Goal: Task Accomplishment & Management: Complete application form

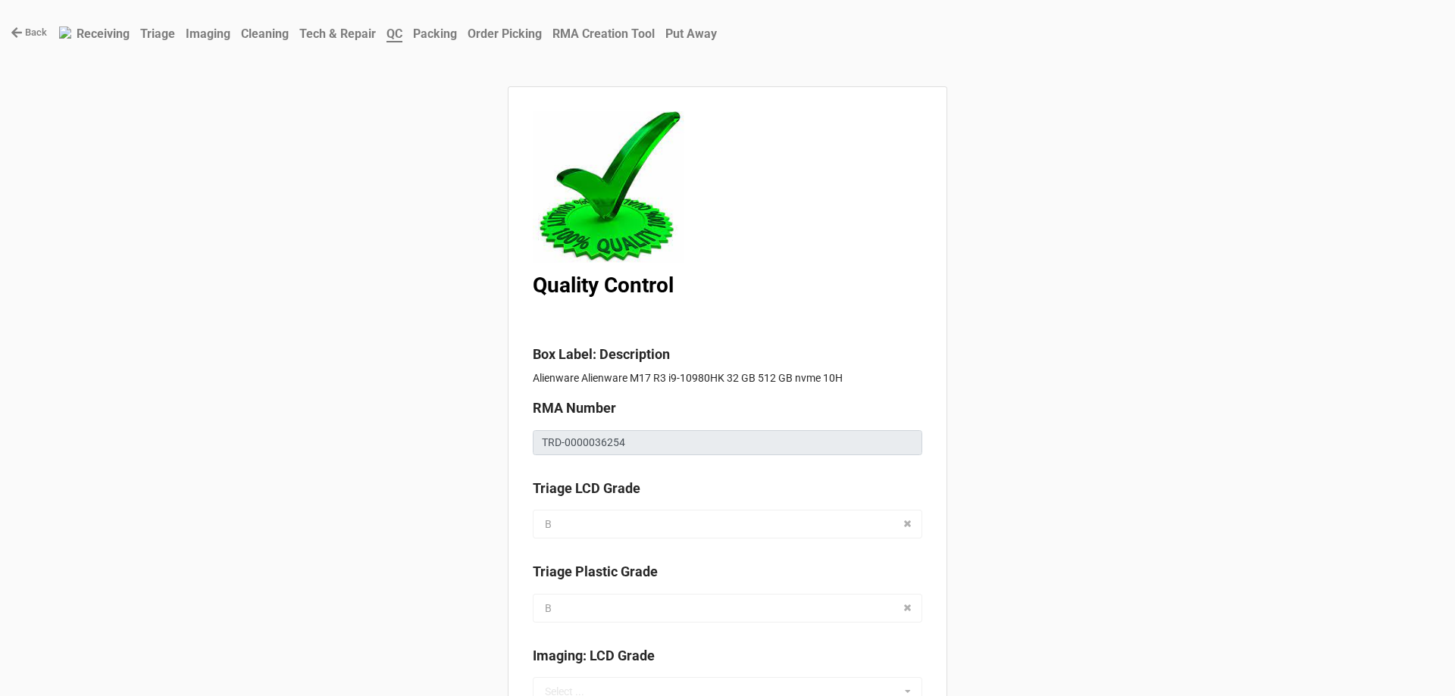
scroll to position [606, 0]
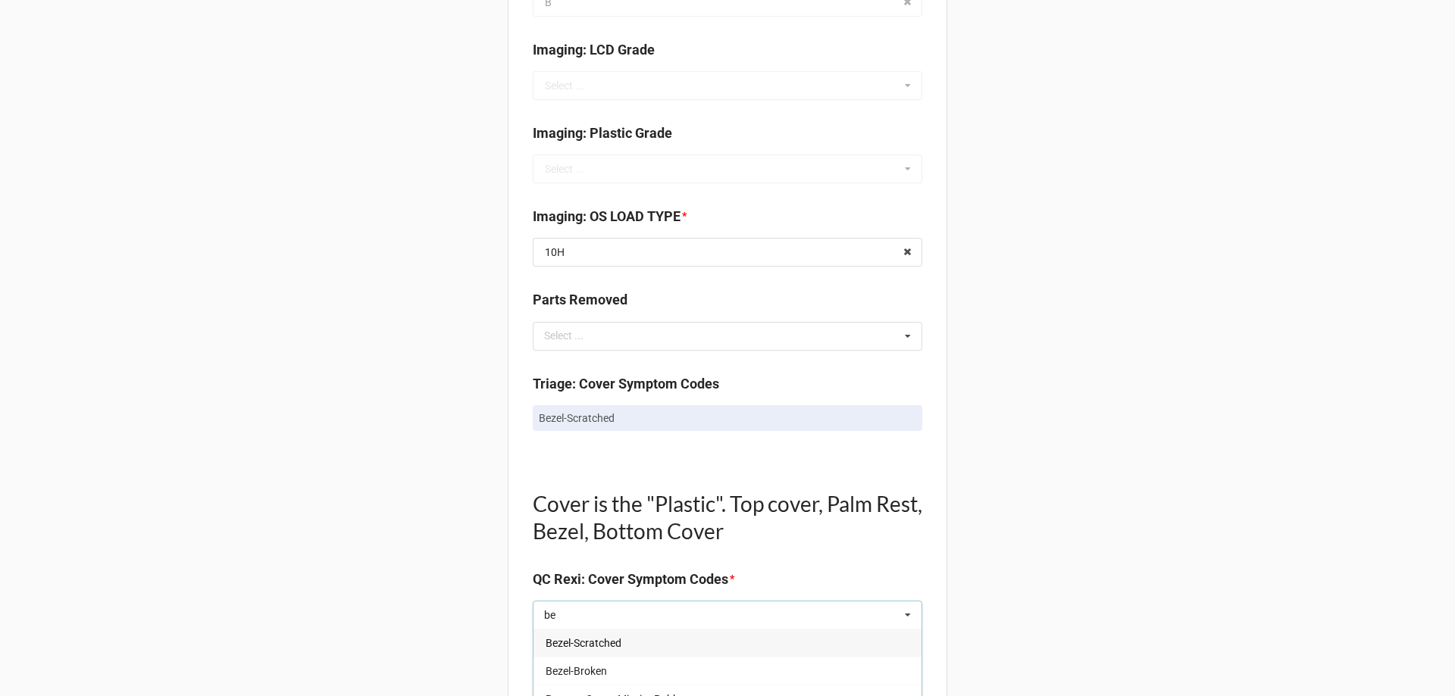
type input "be"
click at [583, 643] on span "Bezel-Scratched" at bounding box center [583, 643] width 76 height 12
click at [455, 601] on div "Back Receiving Triage Imaging Cleaning Tech & Repair QC Packing Order Picking R…" at bounding box center [727, 700] width 1455 height 2612
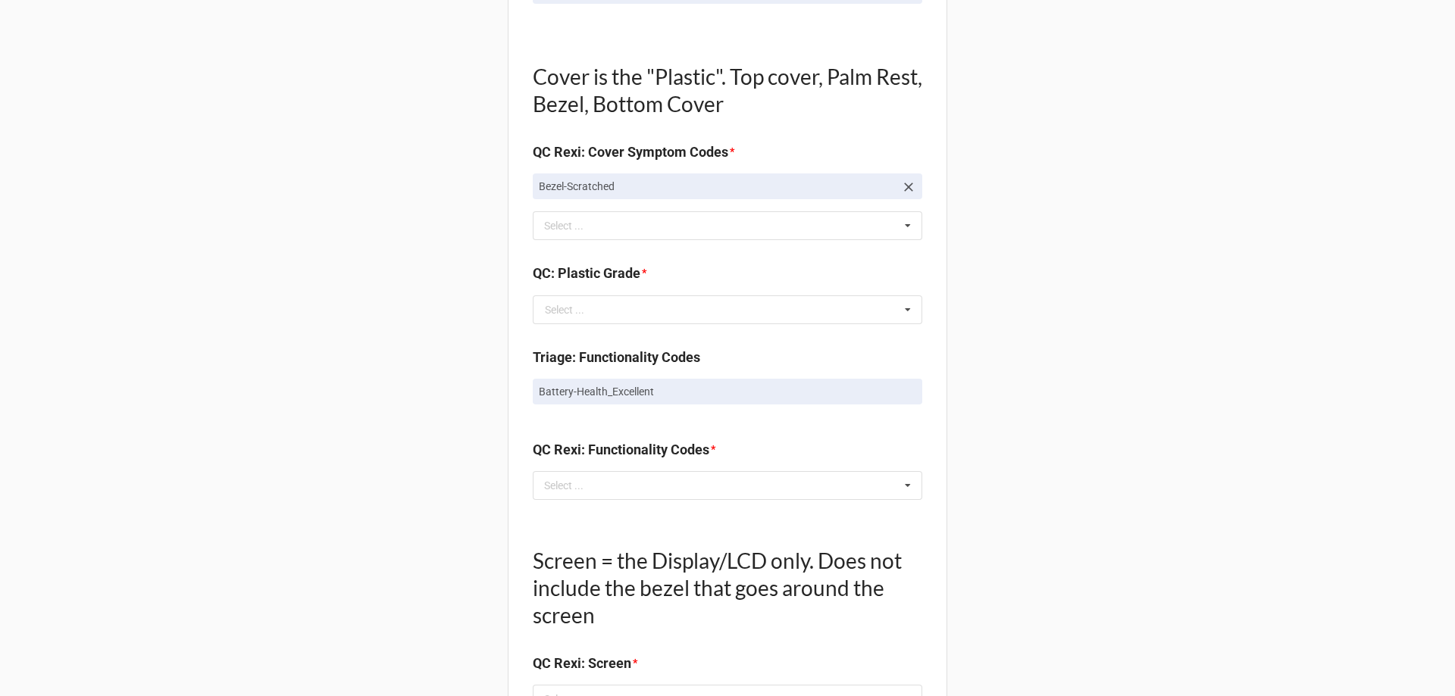
scroll to position [1136, 0]
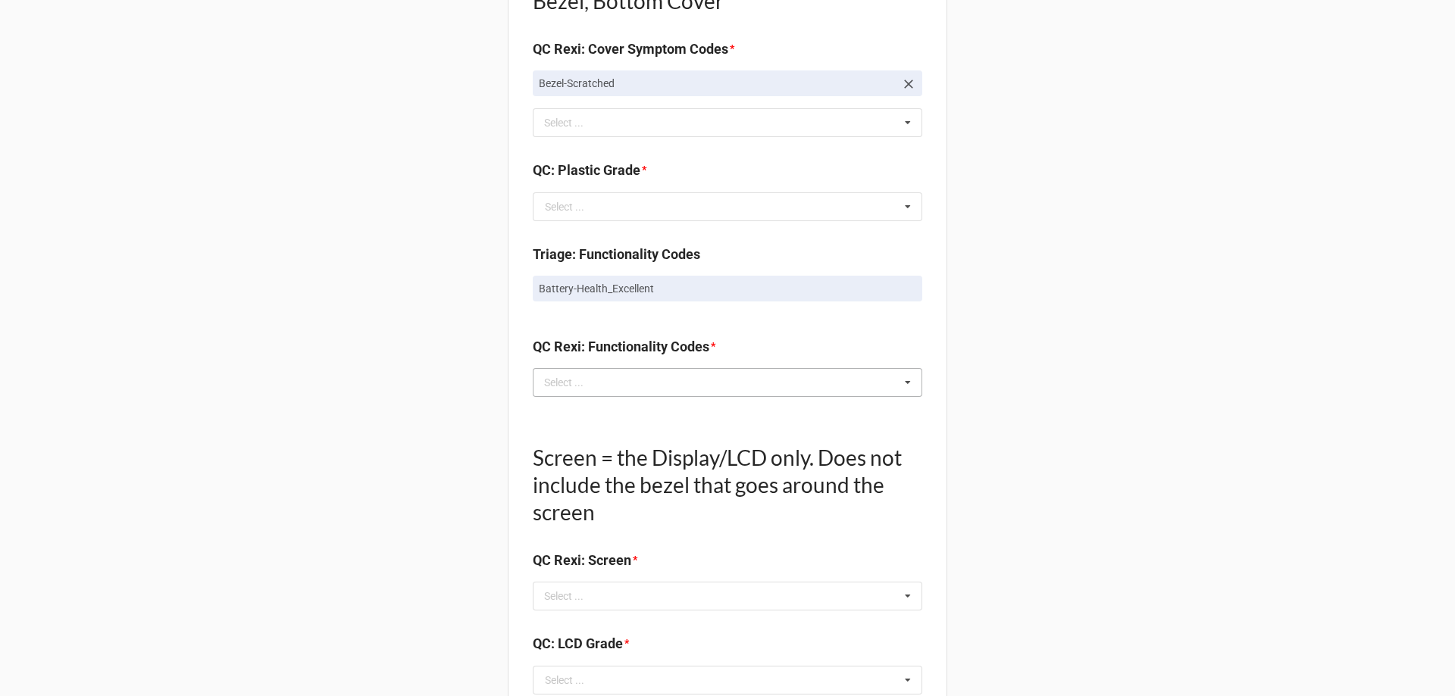
drag, startPoint x: 630, startPoint y: 385, endPoint x: 645, endPoint y: 383, distance: 15.3
click at [631, 385] on div "Select ... No results found." at bounding box center [727, 382] width 389 height 29
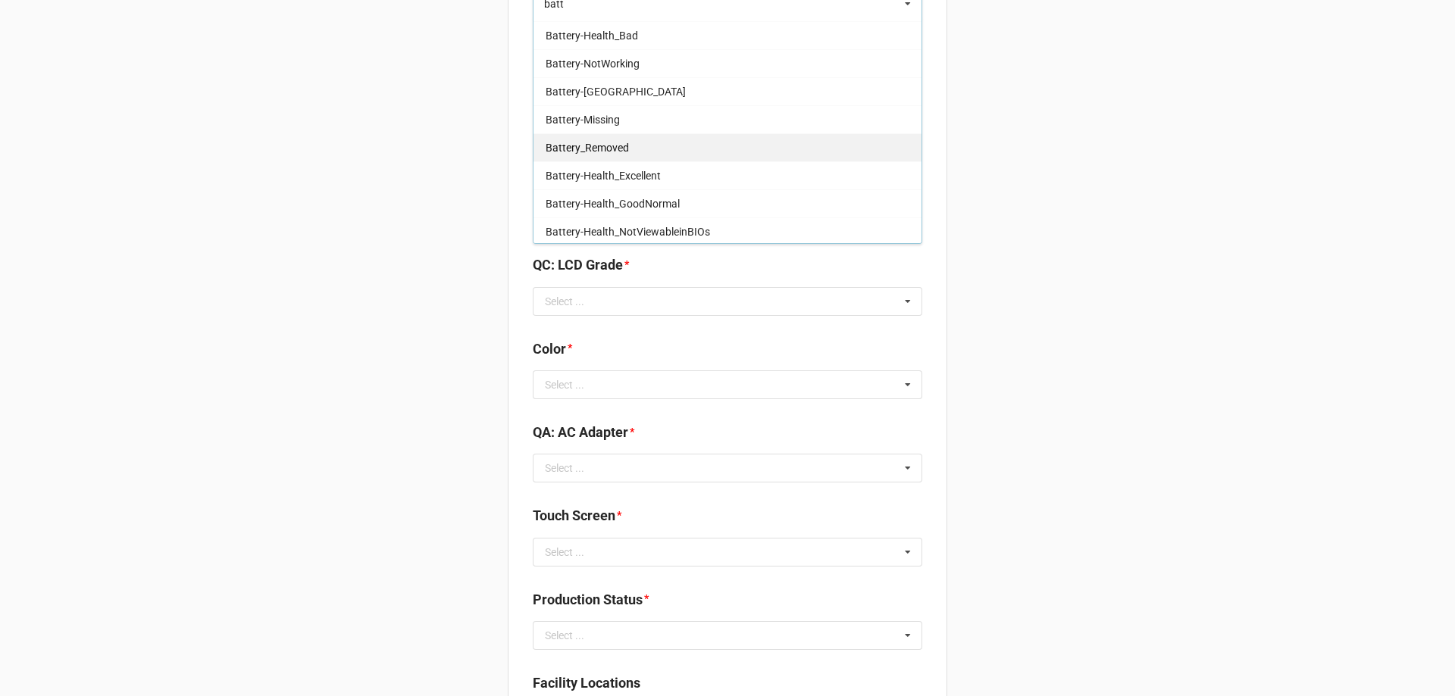
scroll to position [167, 0]
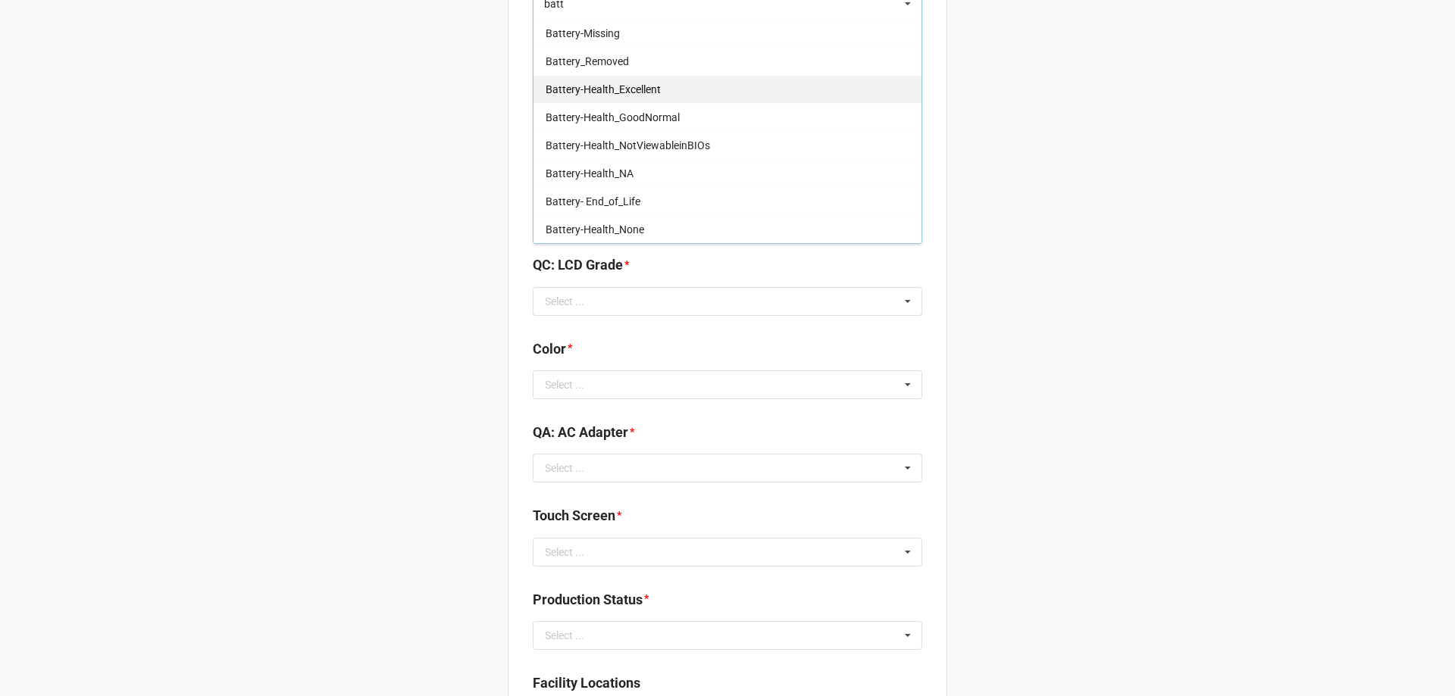
type input "batt"
click at [645, 95] on span "Battery-Health_Excellent" at bounding box center [602, 89] width 115 height 12
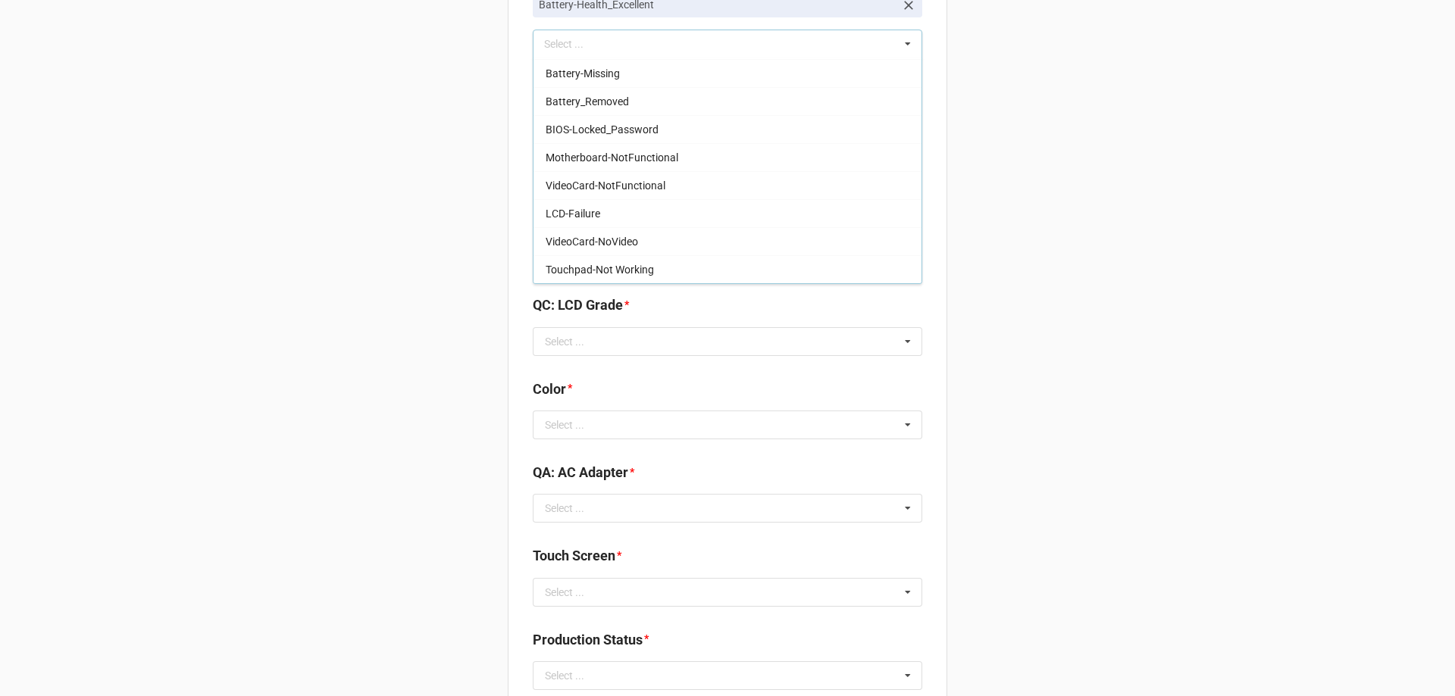
drag, startPoint x: 312, startPoint y: 201, endPoint x: 327, endPoint y: 201, distance: 15.2
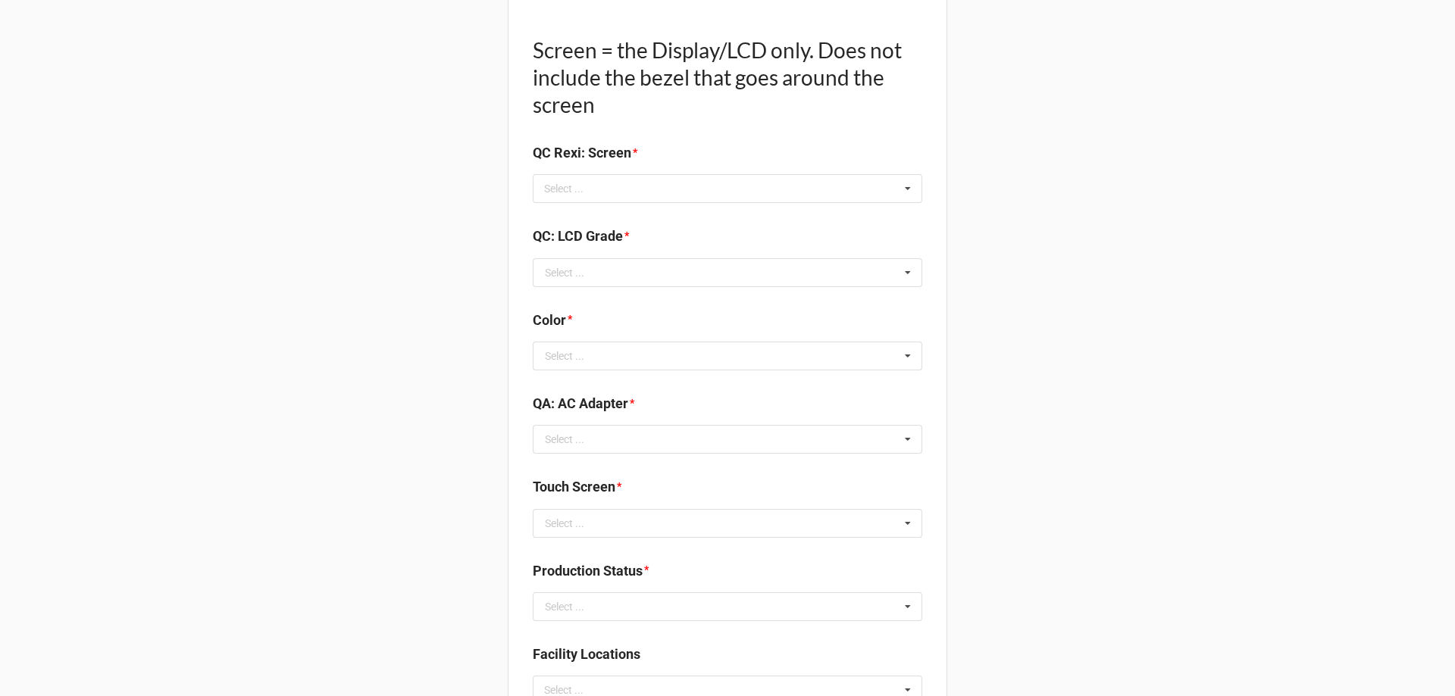
scroll to position [1589, 0]
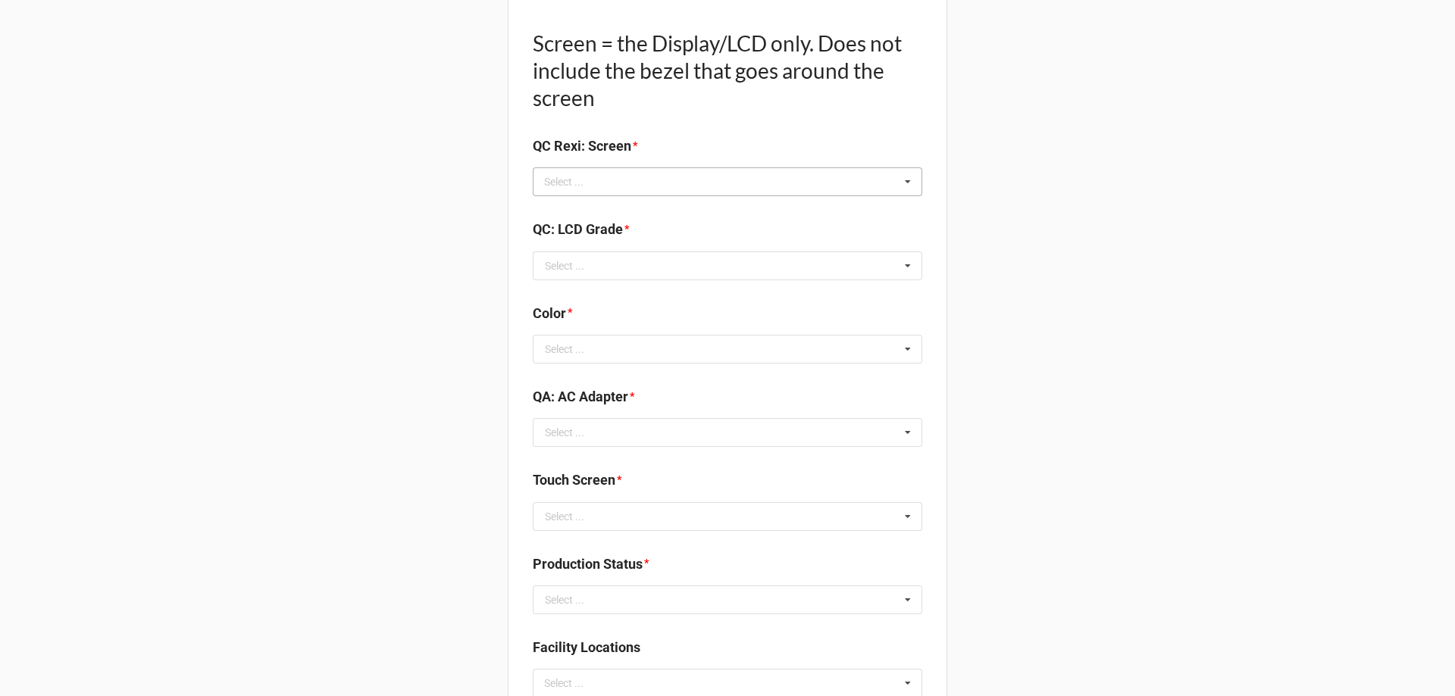
click at [596, 171] on div "Select ... No results found." at bounding box center [727, 181] width 389 height 29
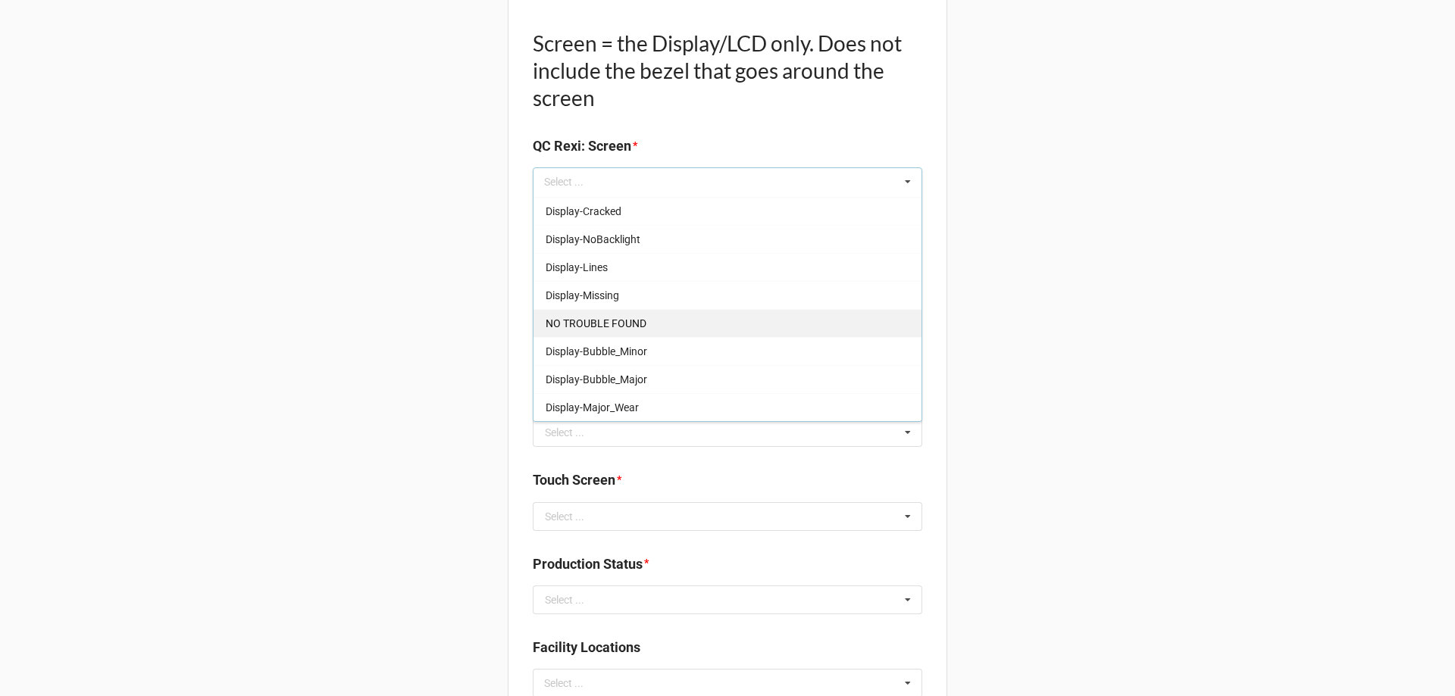
click at [630, 332] on div "NO TROUBLE FOUND" at bounding box center [727, 323] width 388 height 28
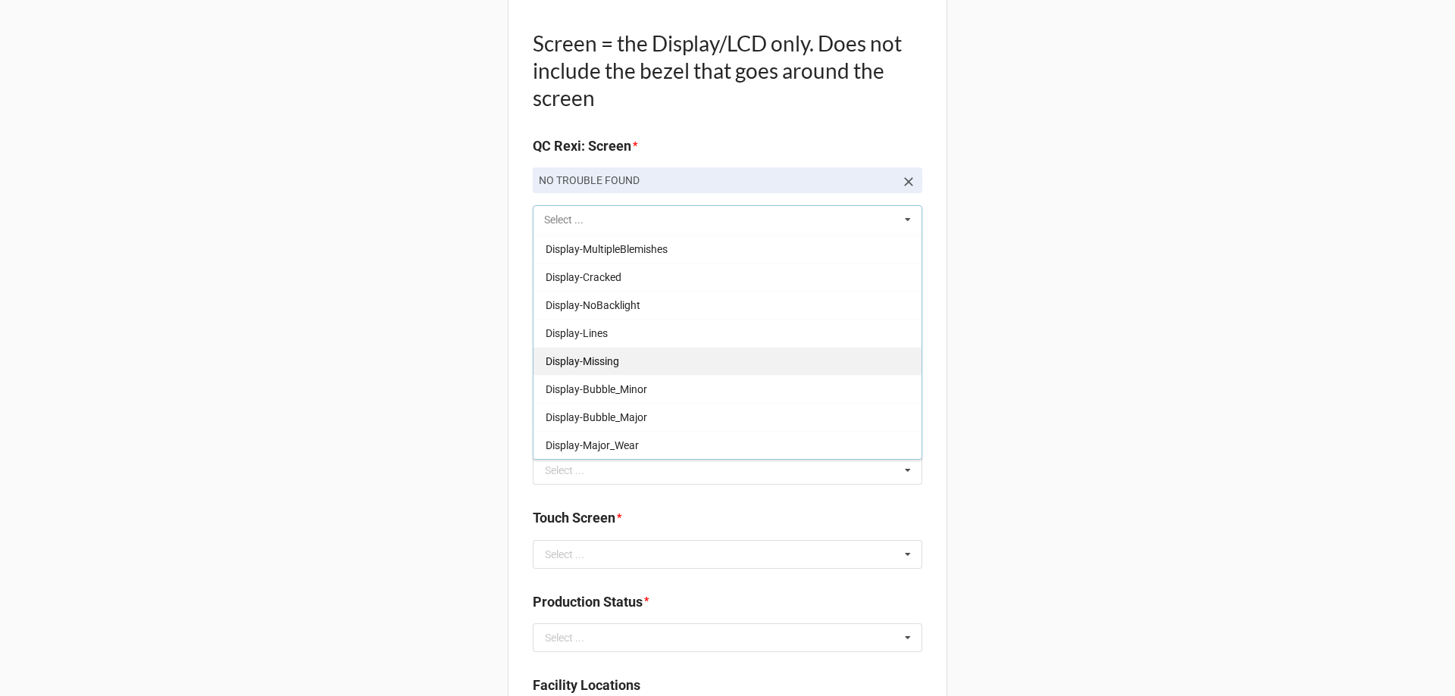
scroll to position [223, 0]
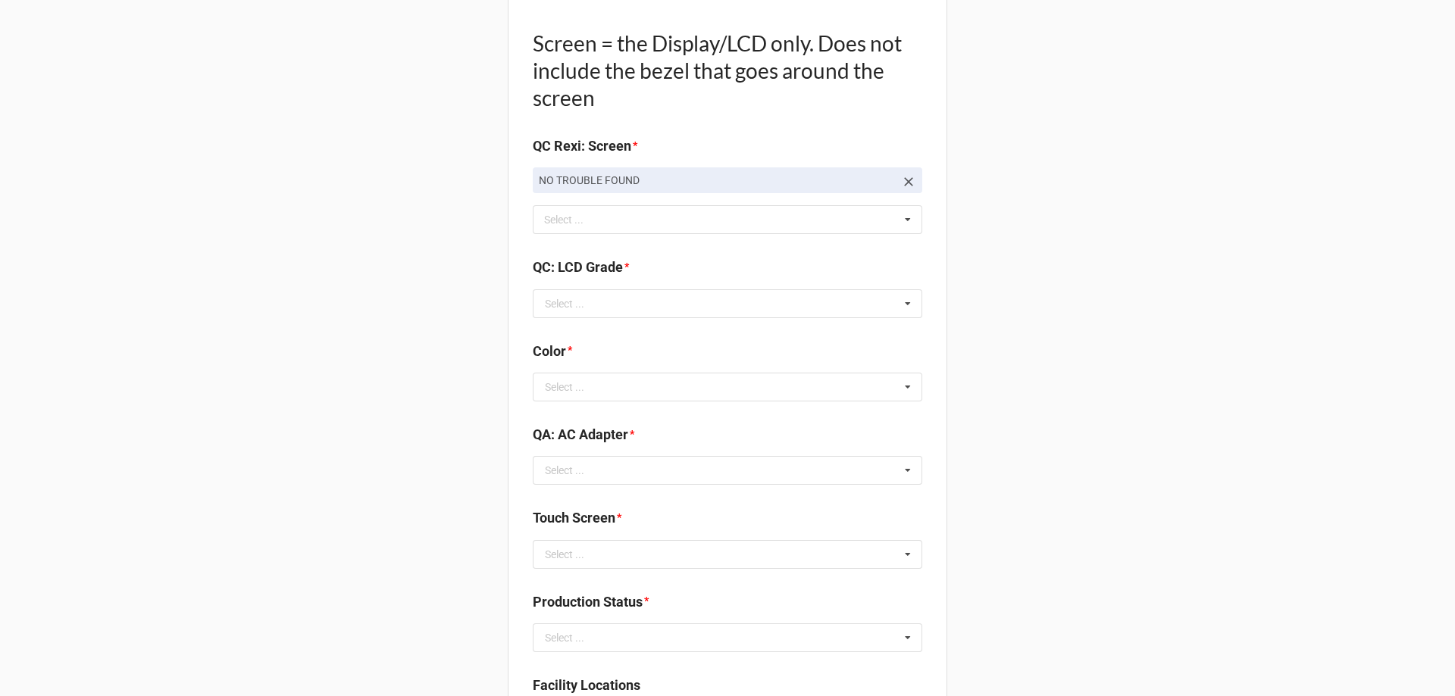
drag, startPoint x: 423, startPoint y: 417, endPoint x: 448, endPoint y: 410, distance: 25.9
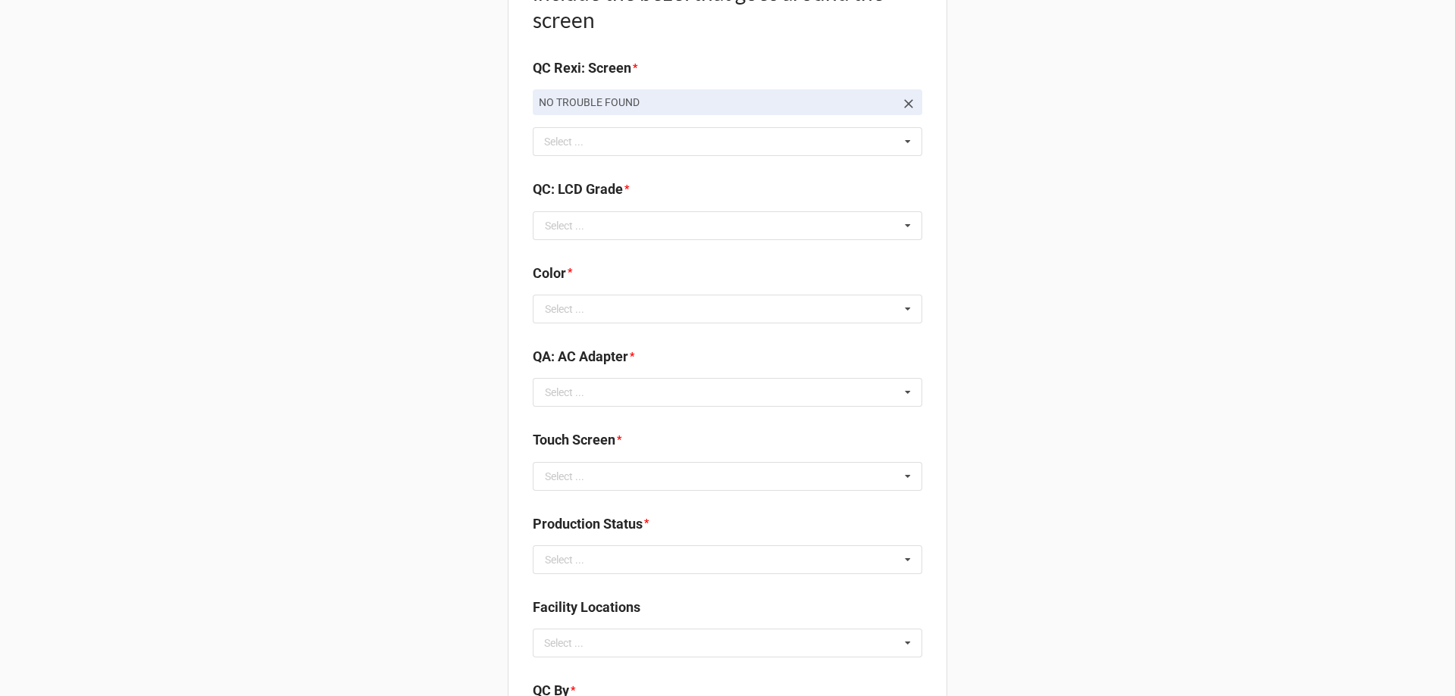
scroll to position [1591, 0]
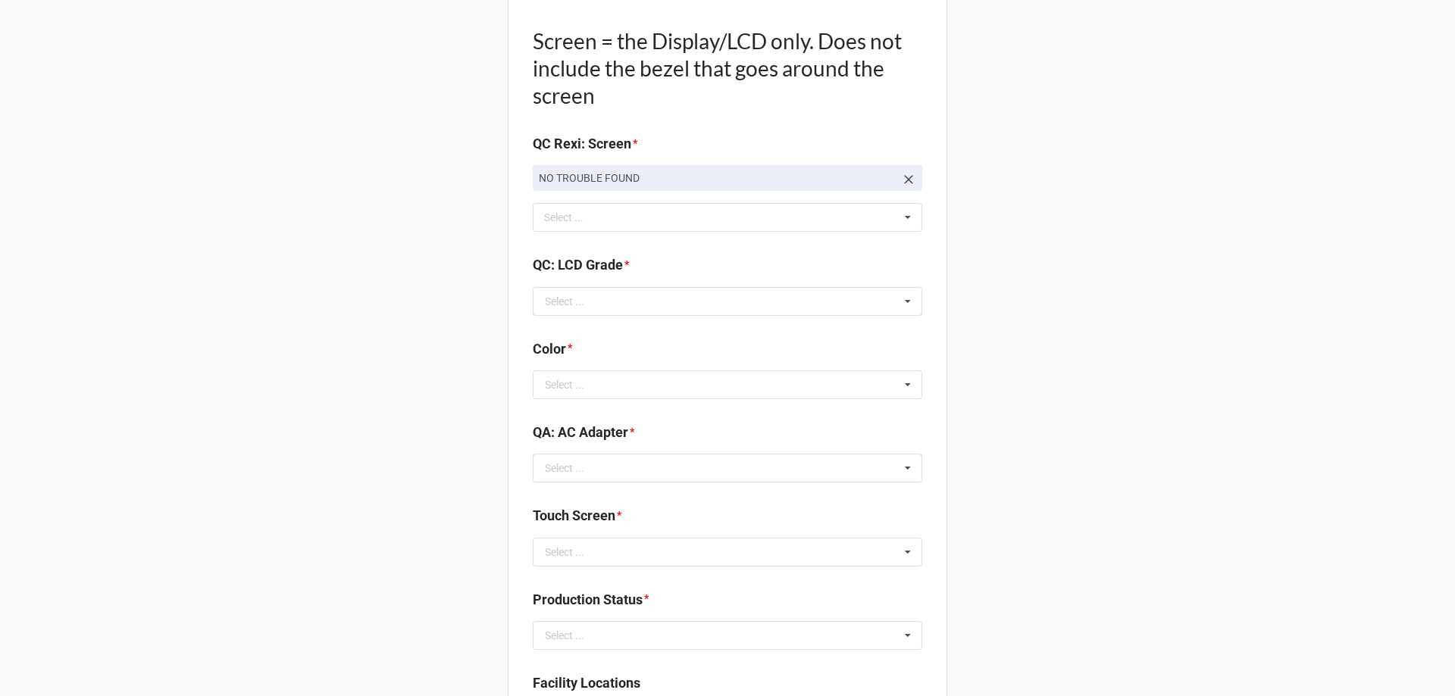
click at [901, 182] on icon at bounding box center [908, 179] width 15 height 15
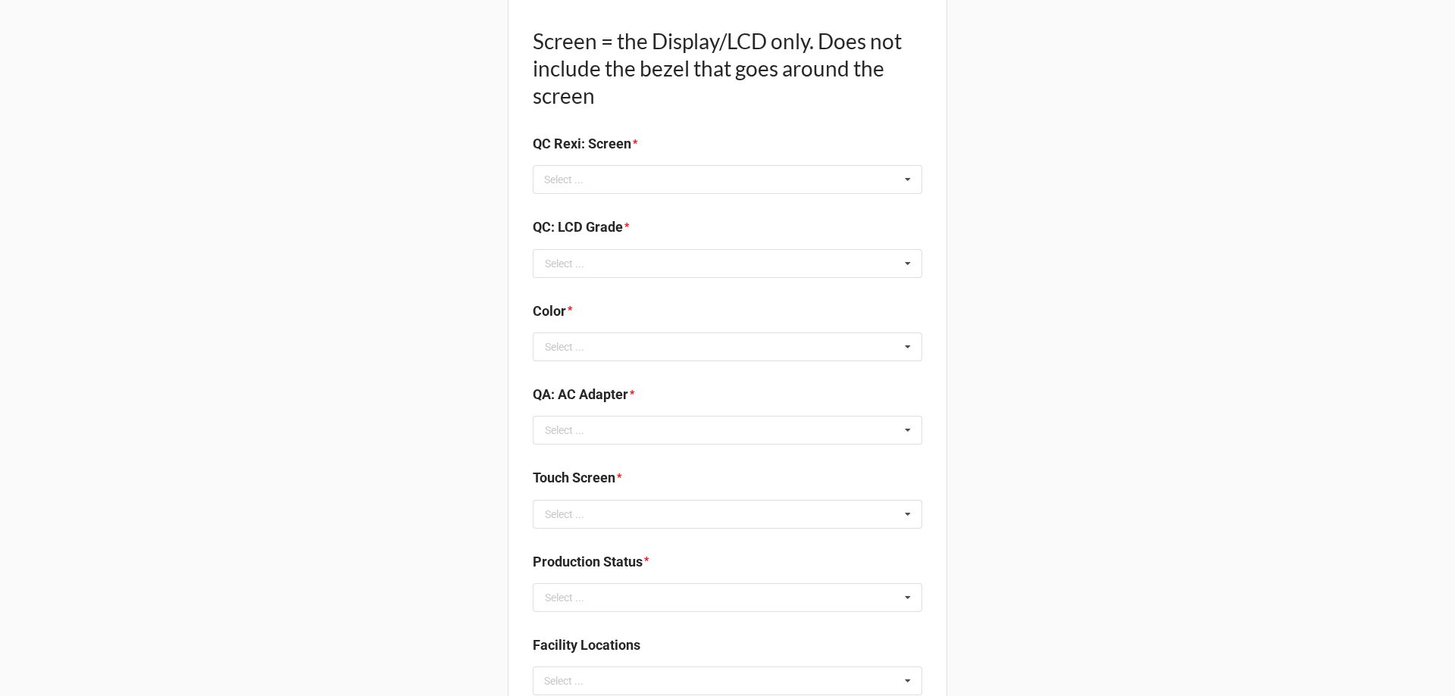
click at [620, 155] on b "QC Rexi: Screen *" at bounding box center [727, 146] width 389 height 27
click at [623, 174] on div "Select ... Display-KBWear_Minor Display-MajorScratch Display-KBWear_Major Displ…" at bounding box center [727, 179] width 389 height 29
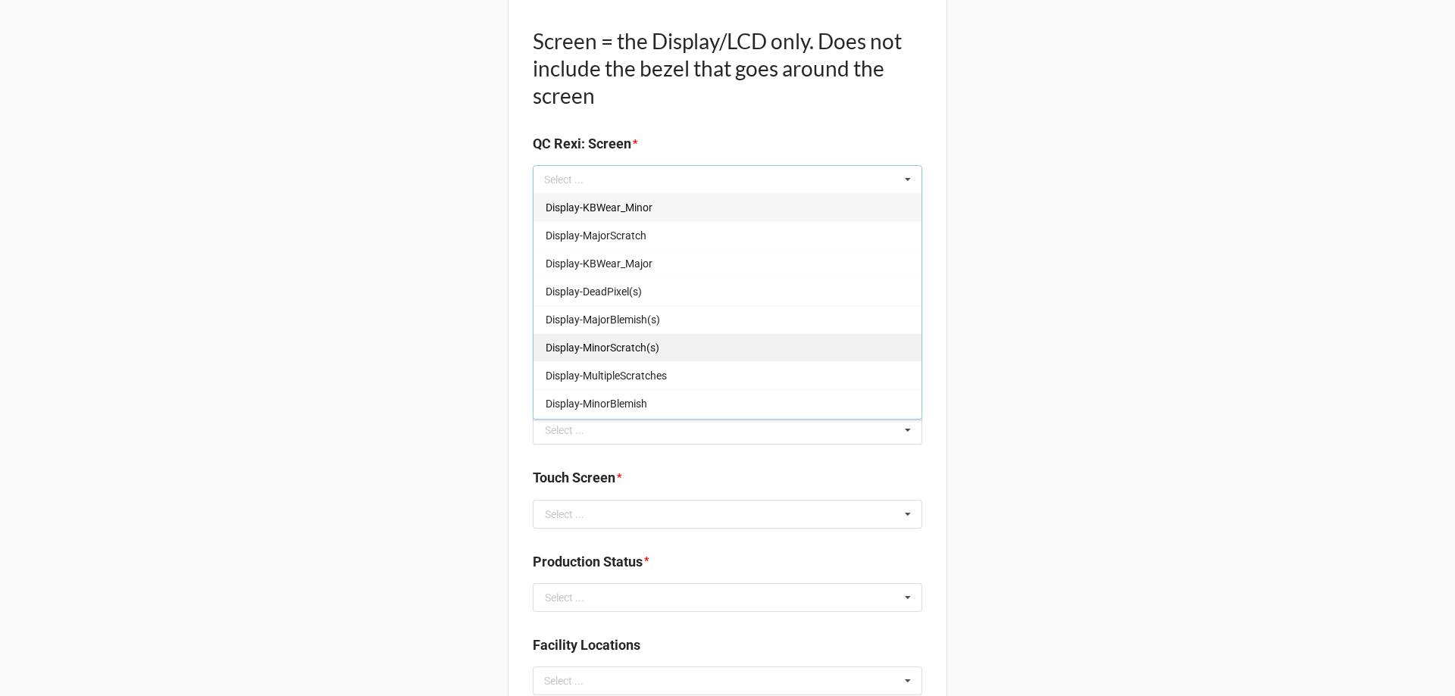
click at [636, 345] on span "Display-MinorScratch(s)" at bounding box center [602, 348] width 114 height 12
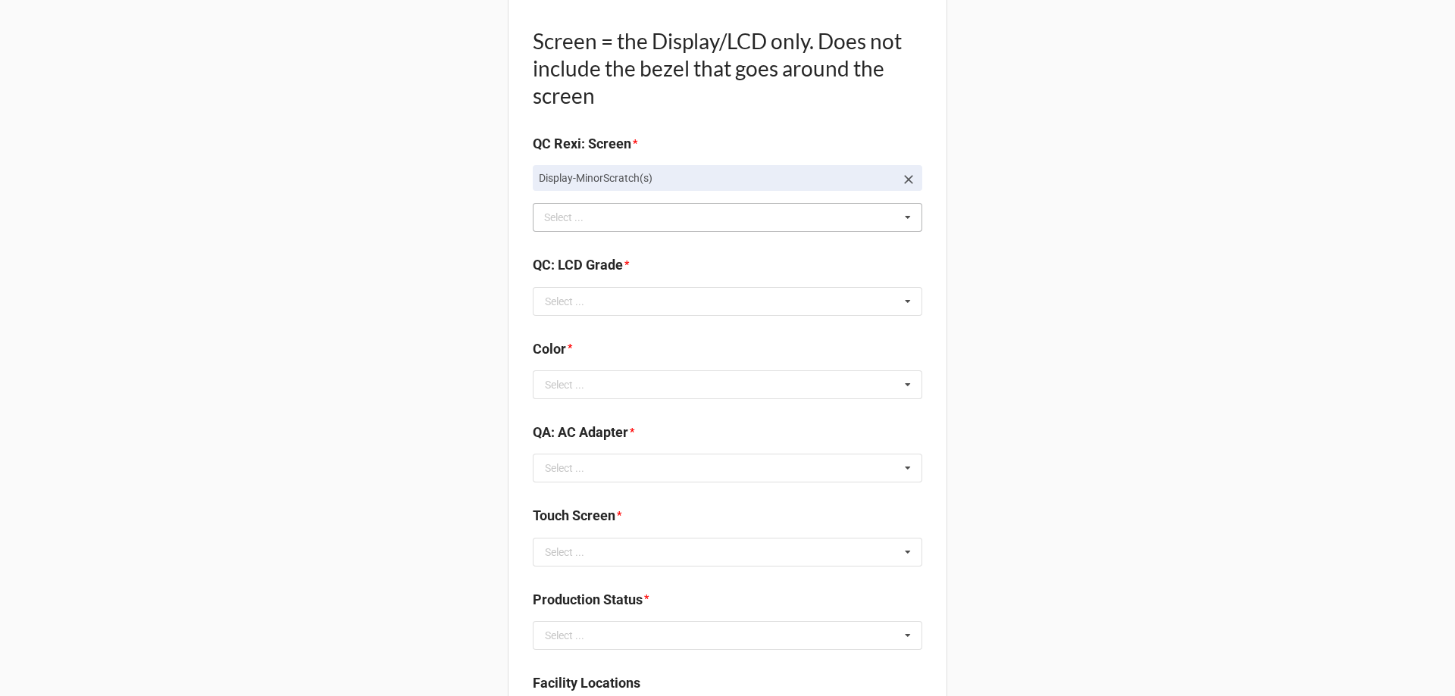
click at [591, 304] on input "text" at bounding box center [728, 301] width 388 height 27
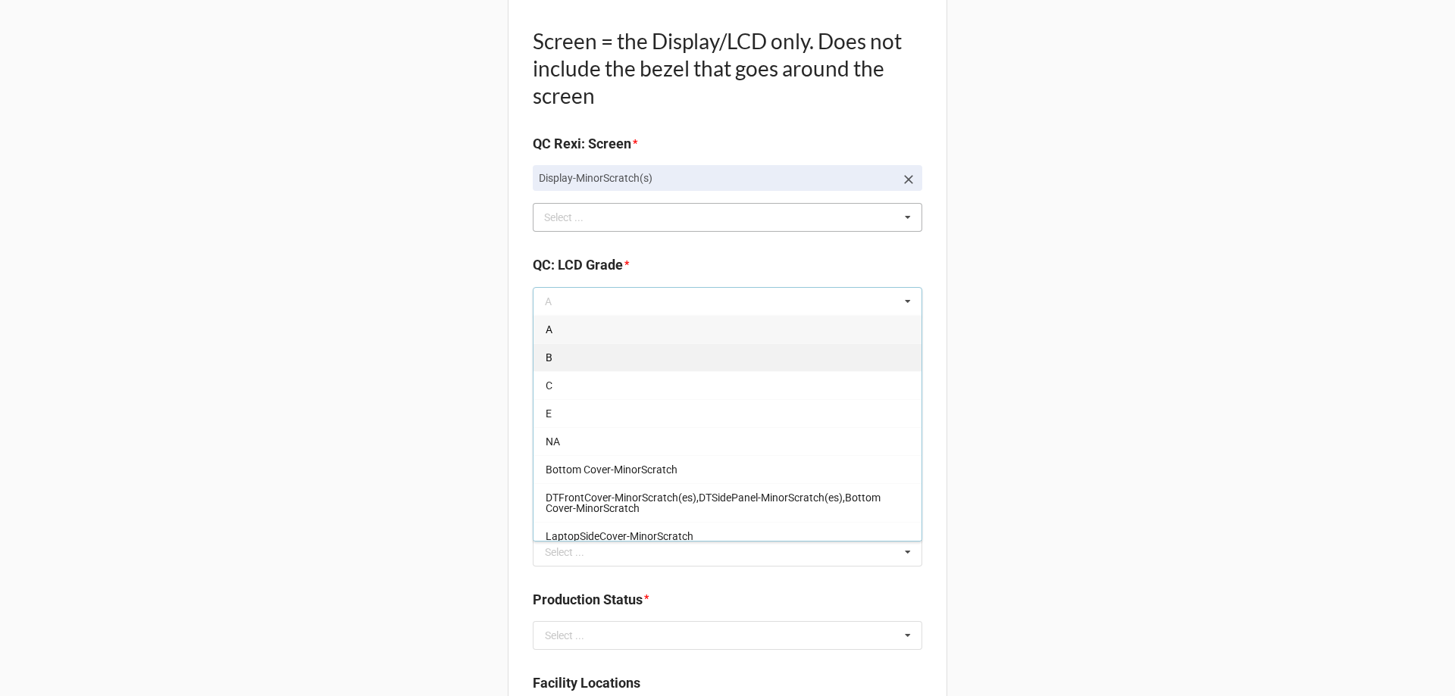
click at [578, 360] on div "B" at bounding box center [727, 357] width 388 height 28
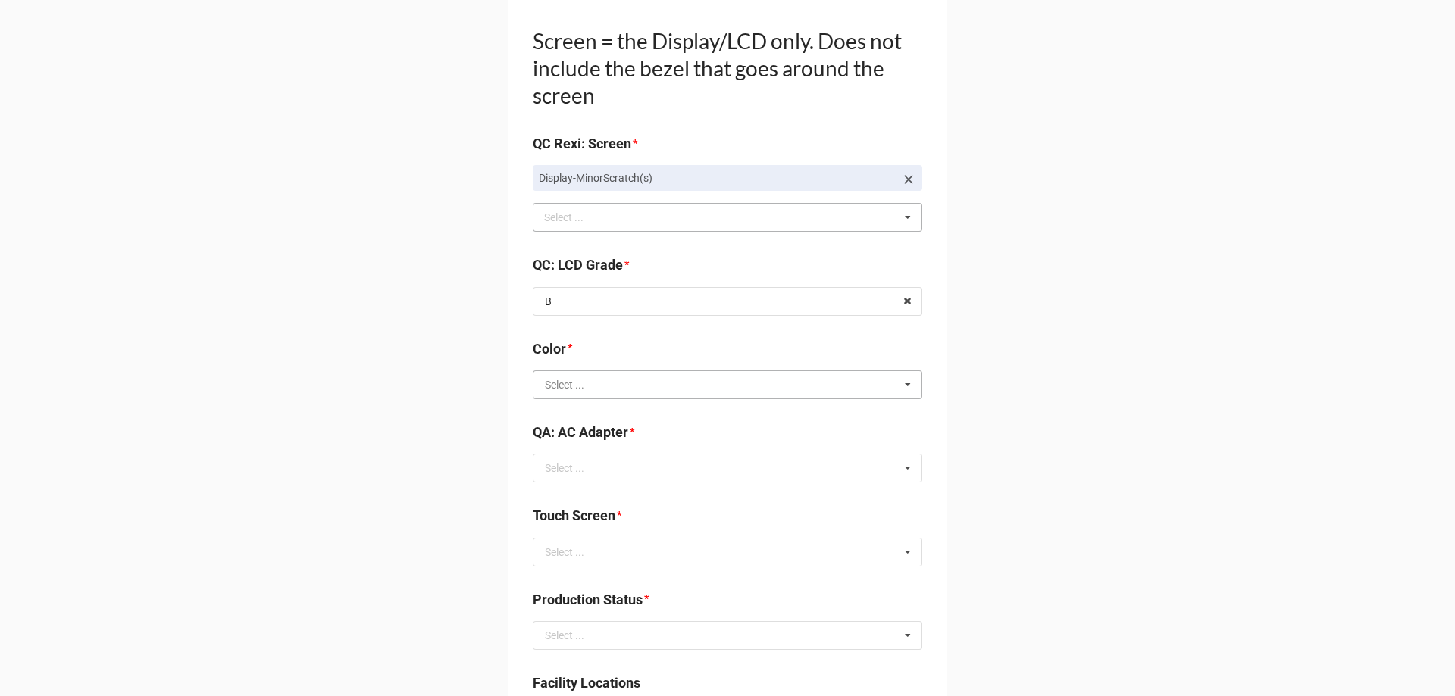
click at [581, 387] on input "text" at bounding box center [728, 384] width 388 height 27
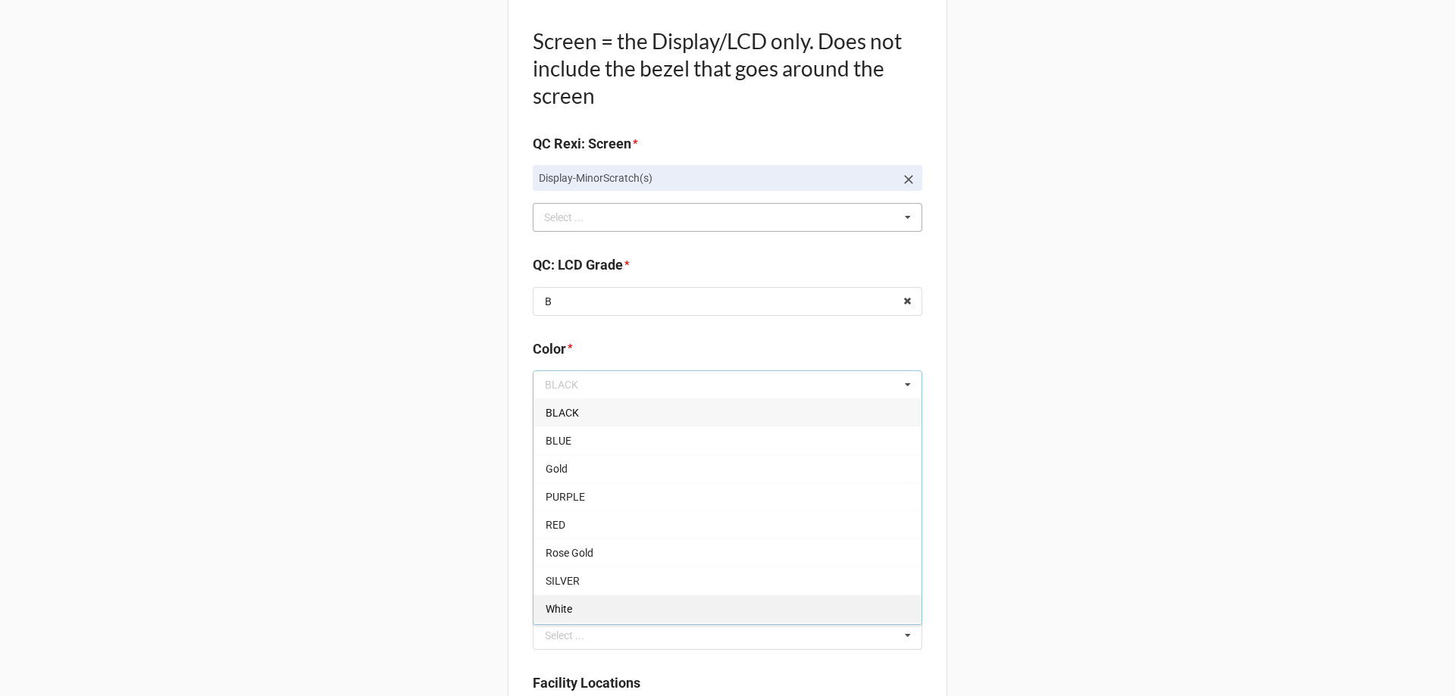
click at [629, 602] on div "White" at bounding box center [727, 609] width 388 height 28
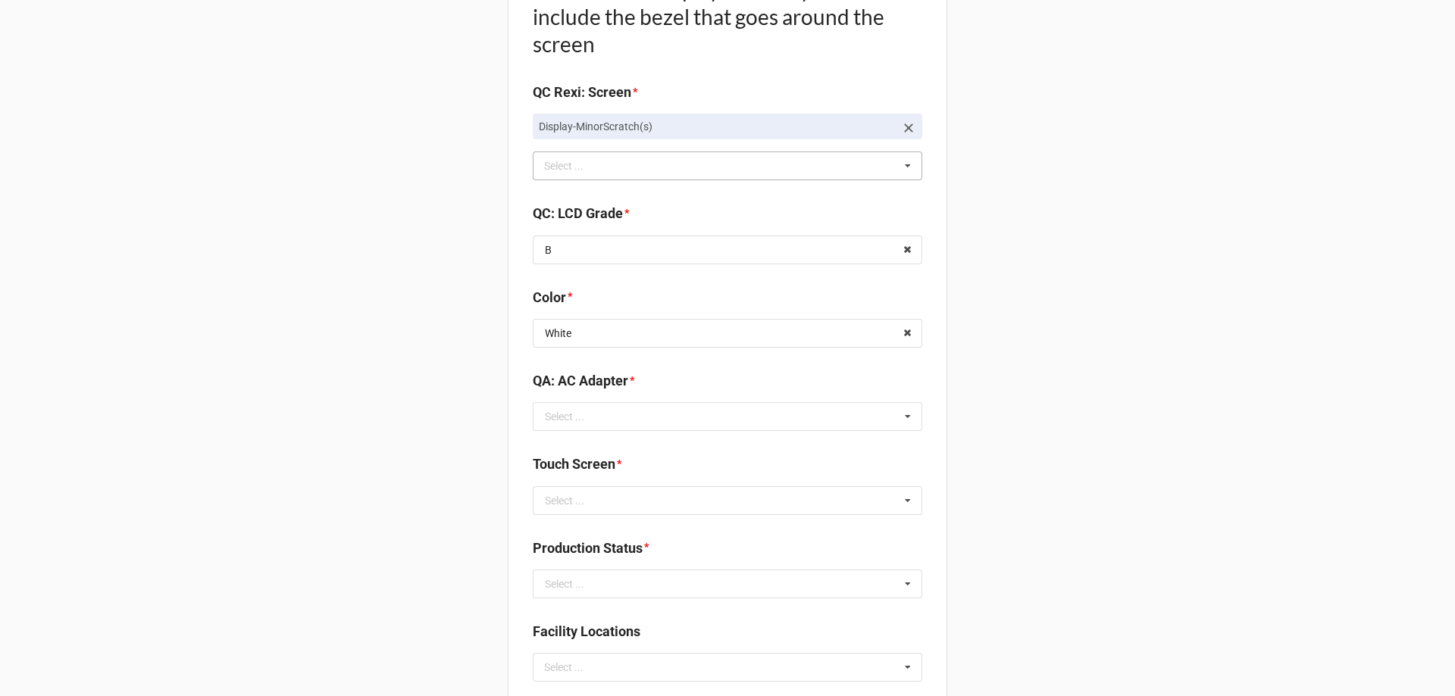
scroll to position [1667, 0]
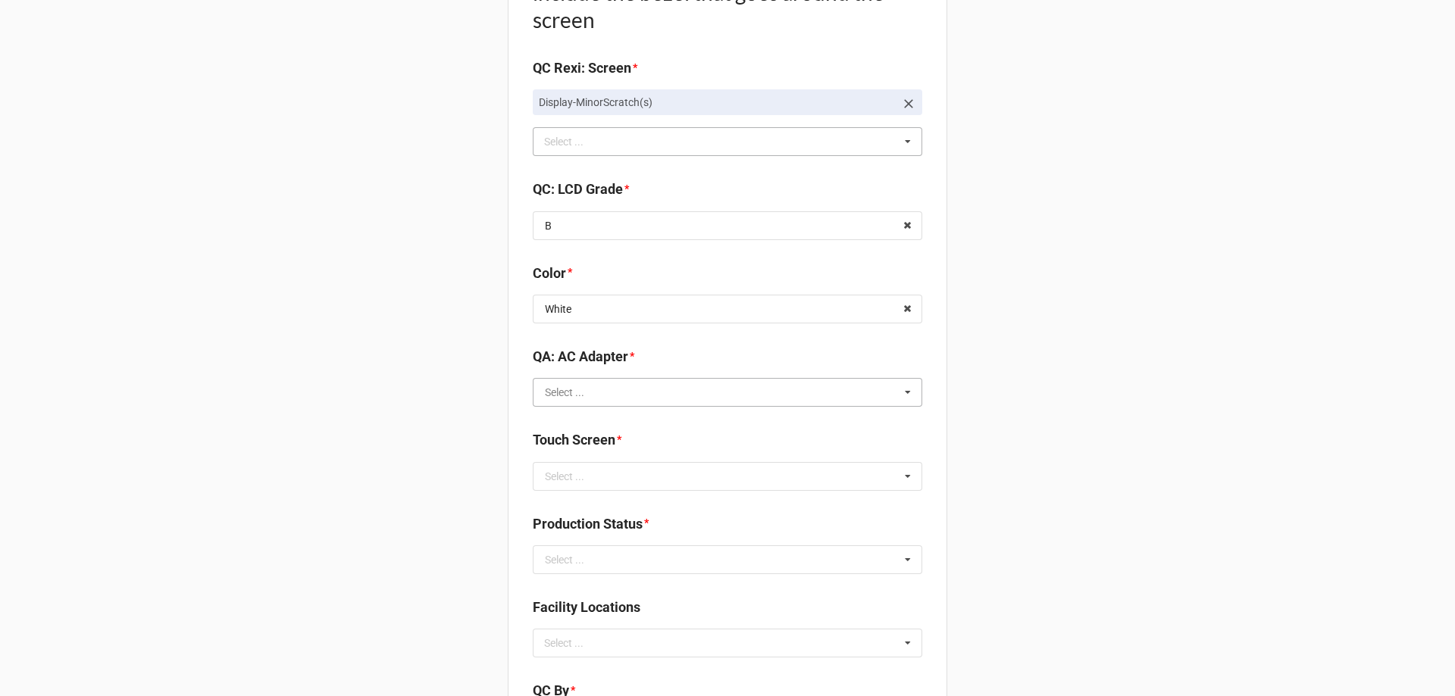
click at [633, 404] on input "text" at bounding box center [728, 392] width 388 height 27
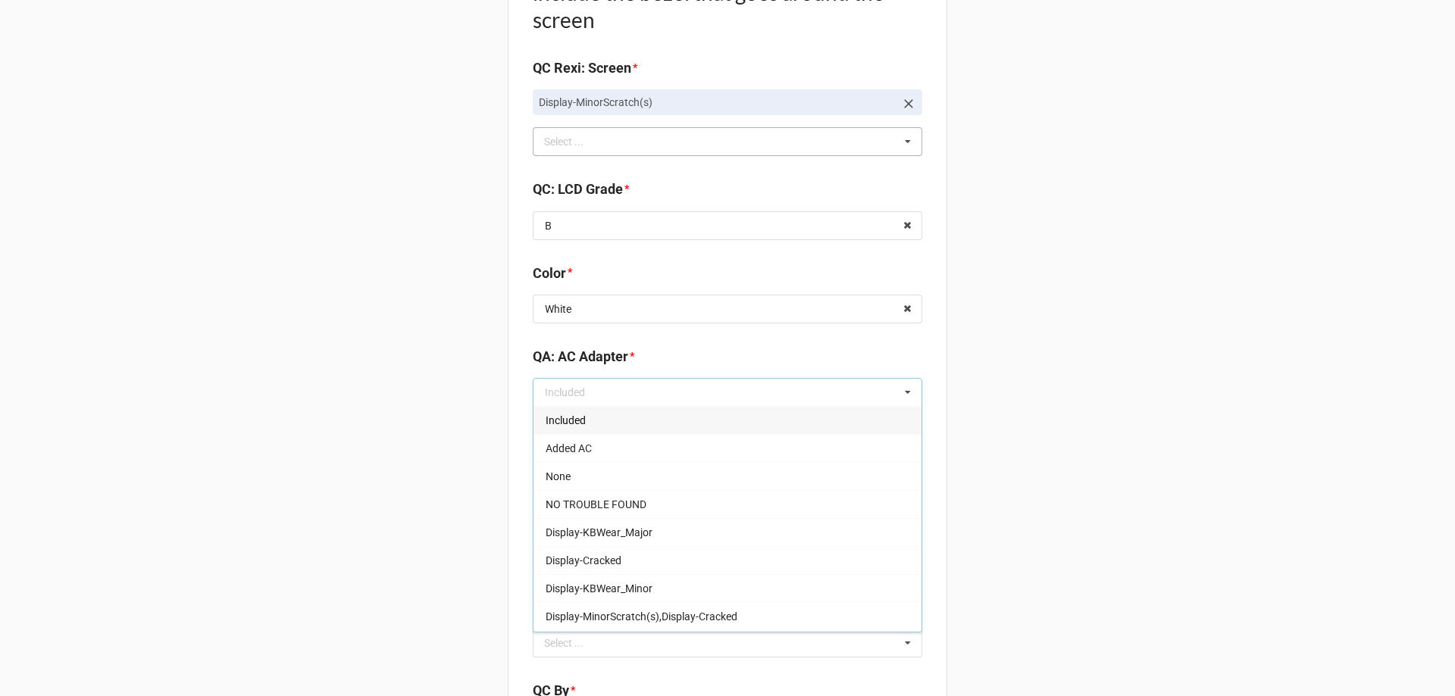
click at [614, 429] on div "Included" at bounding box center [727, 420] width 388 height 28
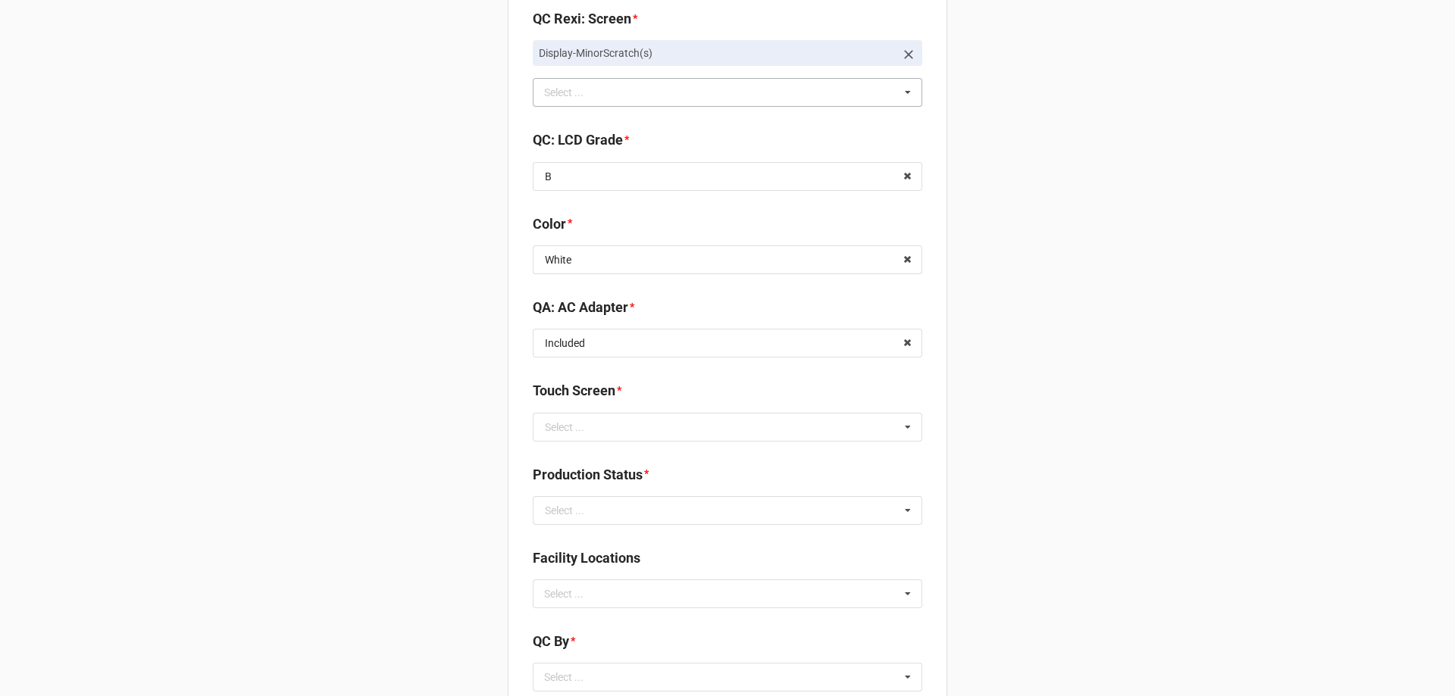
scroll to position [1743, 0]
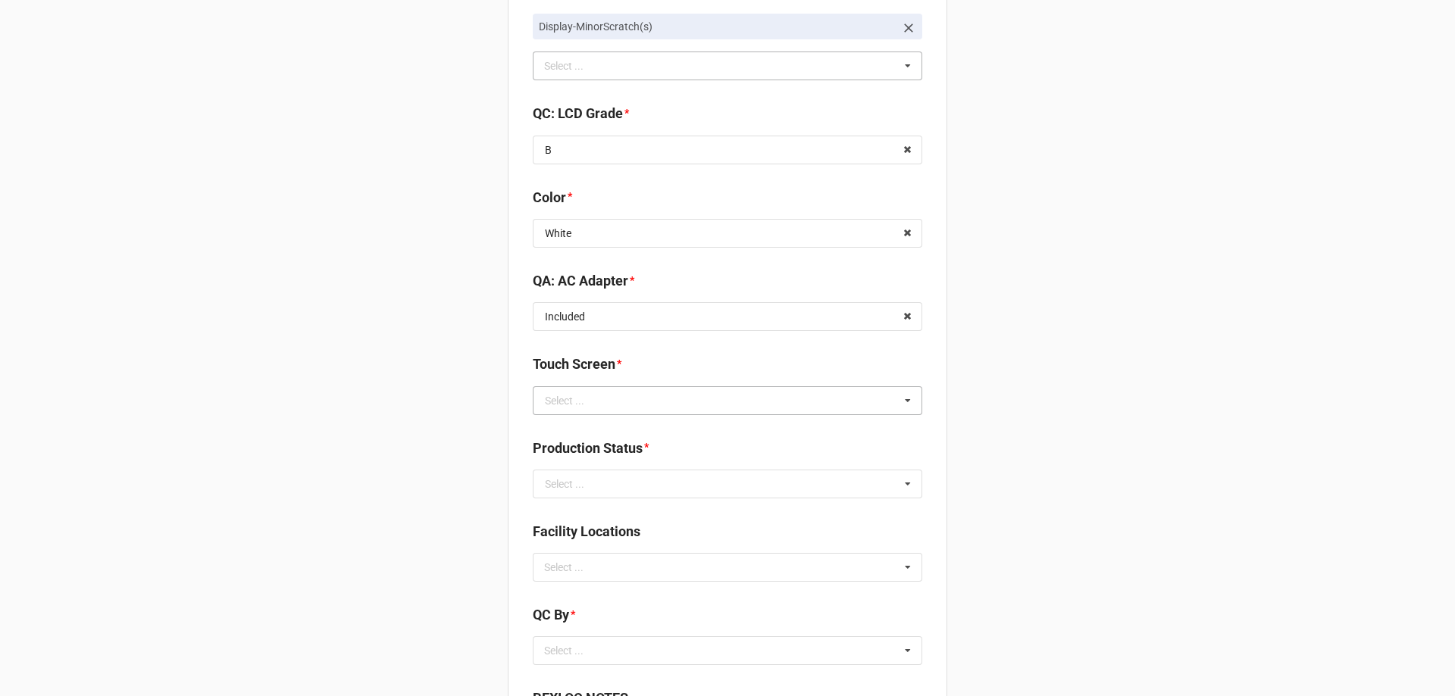
click at [608, 414] on div "Select ... TRUE FALSE NA Non Touch No Yes Touch Screen Intel HD Graphics Advanc…" at bounding box center [727, 400] width 389 height 29
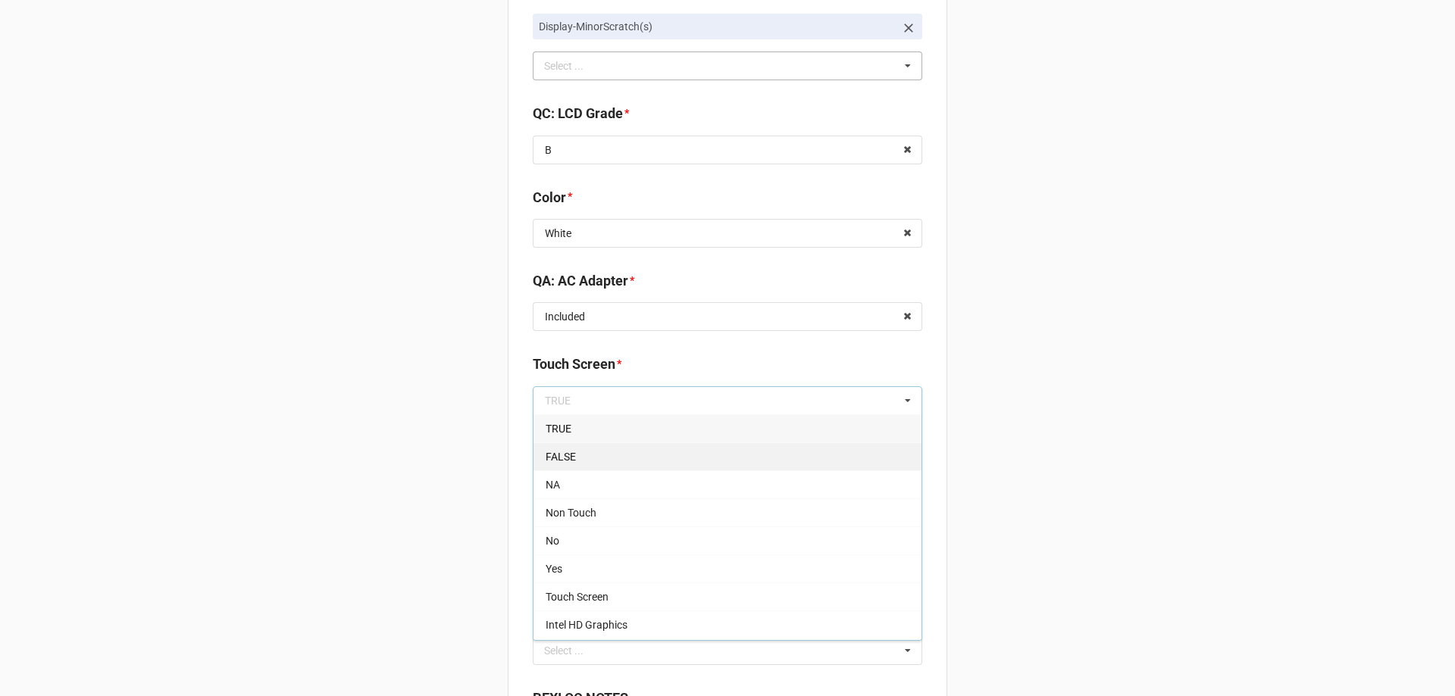
click at [590, 457] on div "FALSE" at bounding box center [727, 456] width 388 height 28
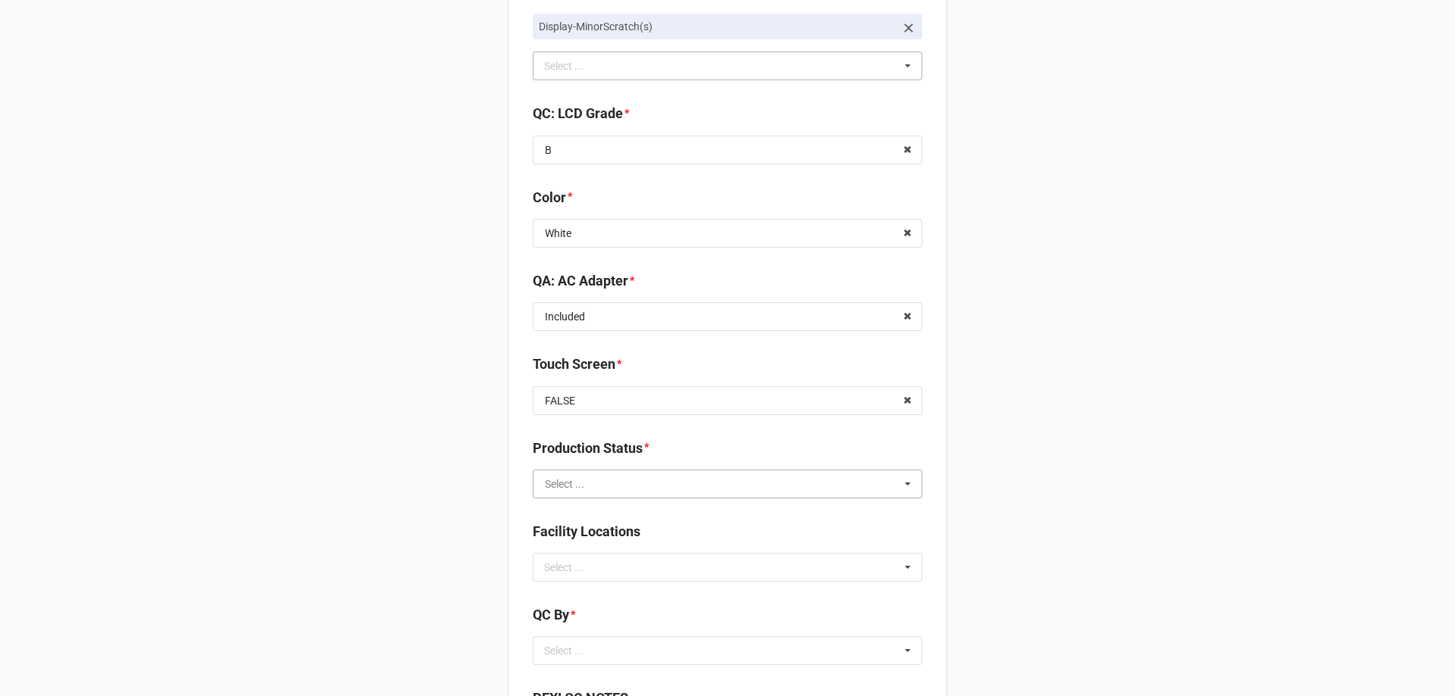
click at [596, 477] on input "text" at bounding box center [728, 483] width 388 height 27
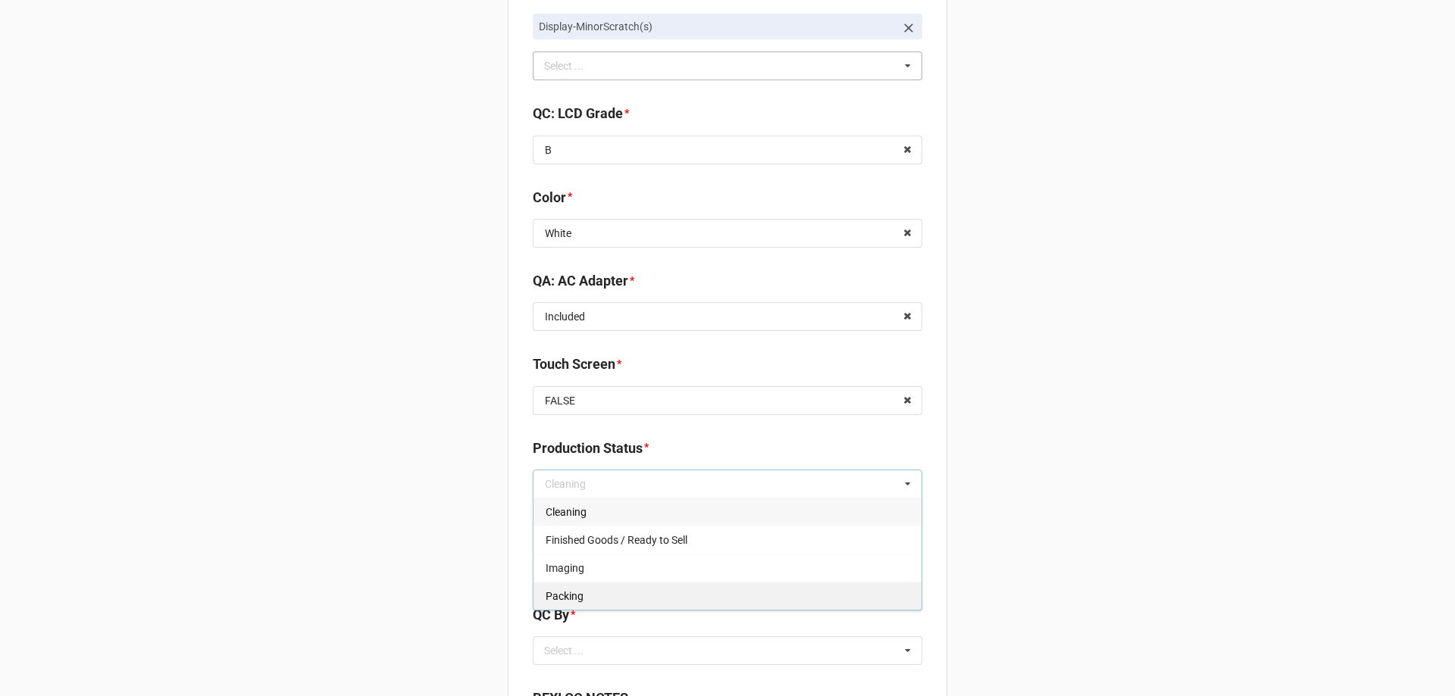
click at [583, 604] on div "Packing" at bounding box center [727, 596] width 388 height 28
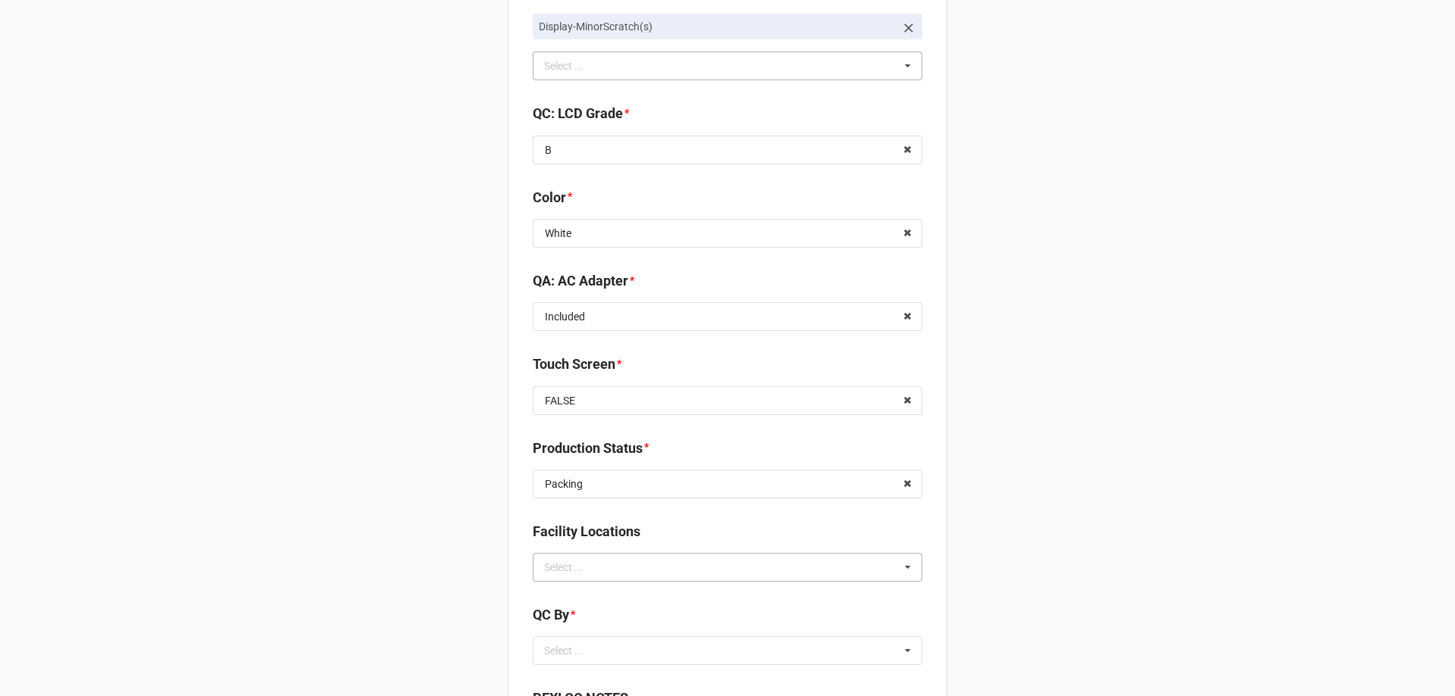
click at [592, 569] on div "Select ..." at bounding box center [572, 566] width 65 height 17
type input "re"
click at [575, 601] on span "RECV.DLL.PROCESSING" at bounding box center [602, 595] width 114 height 12
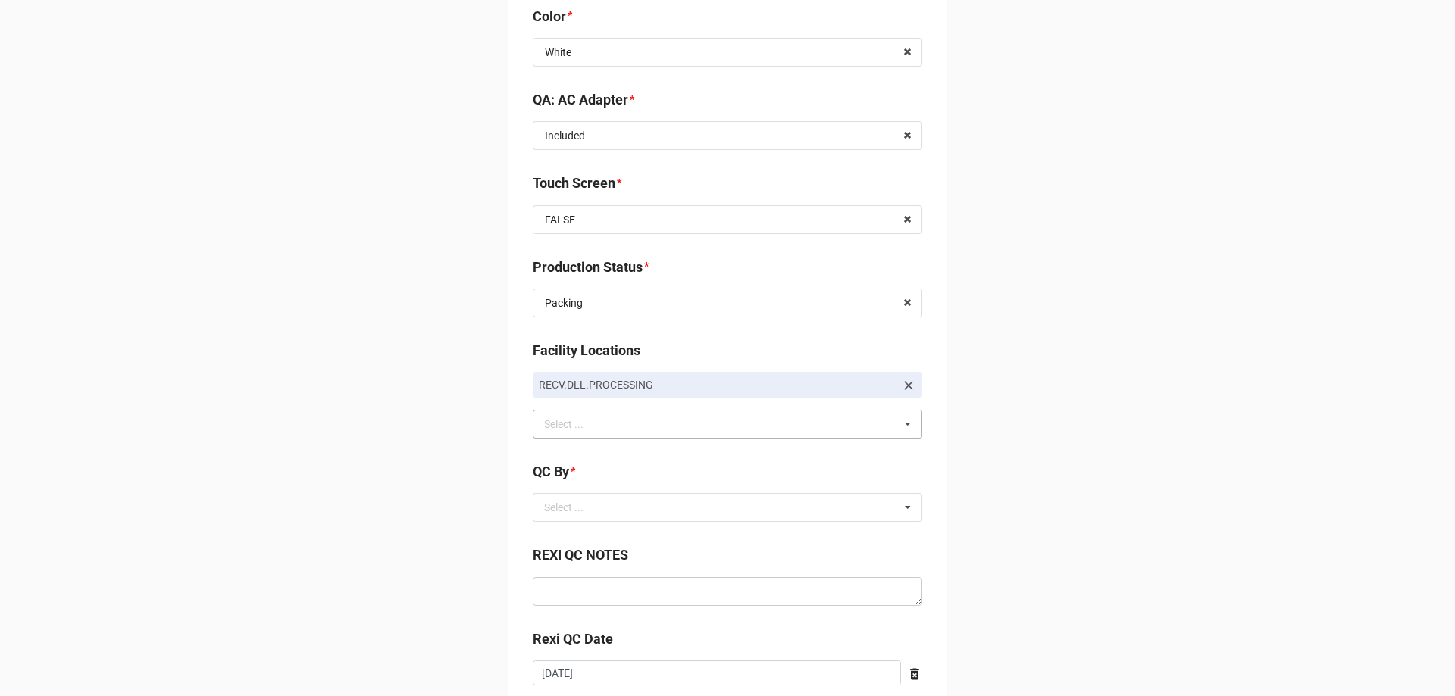
scroll to position [1970, 0]
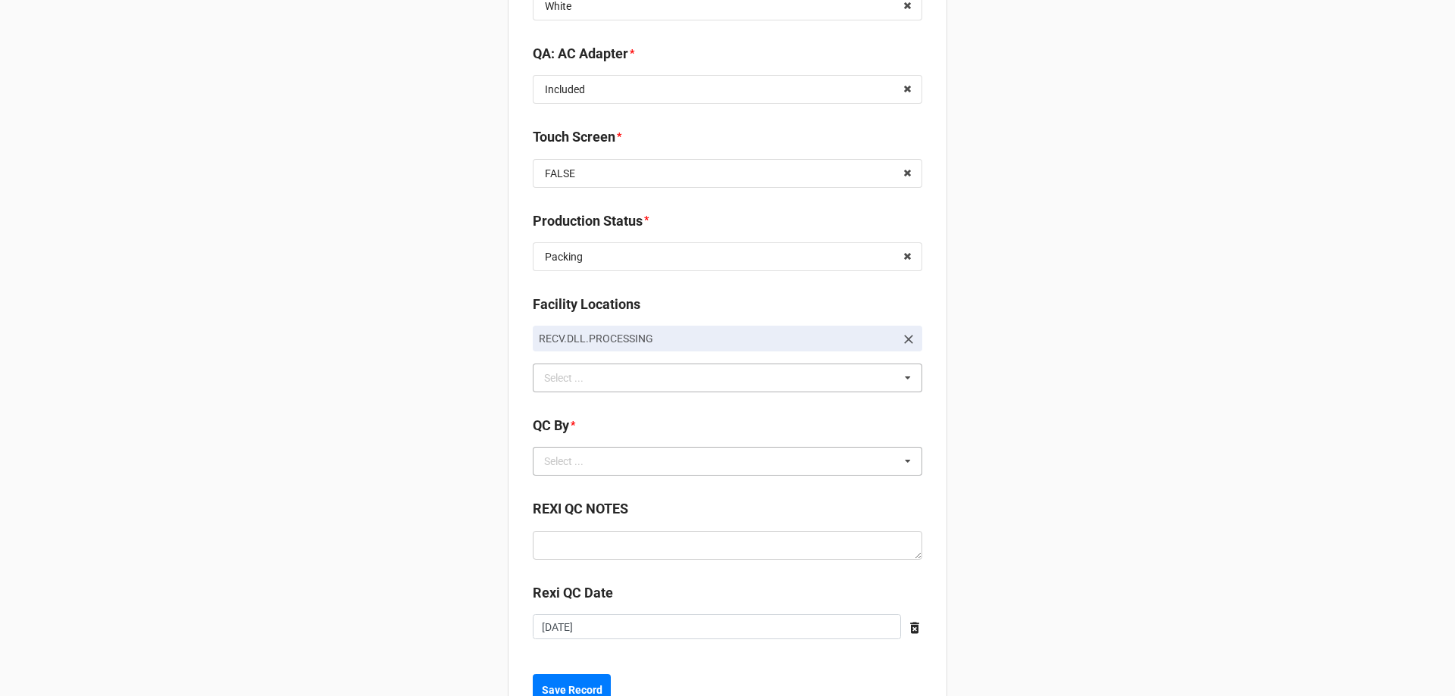
click at [711, 454] on div "Select ... No results found." at bounding box center [727, 461] width 389 height 29
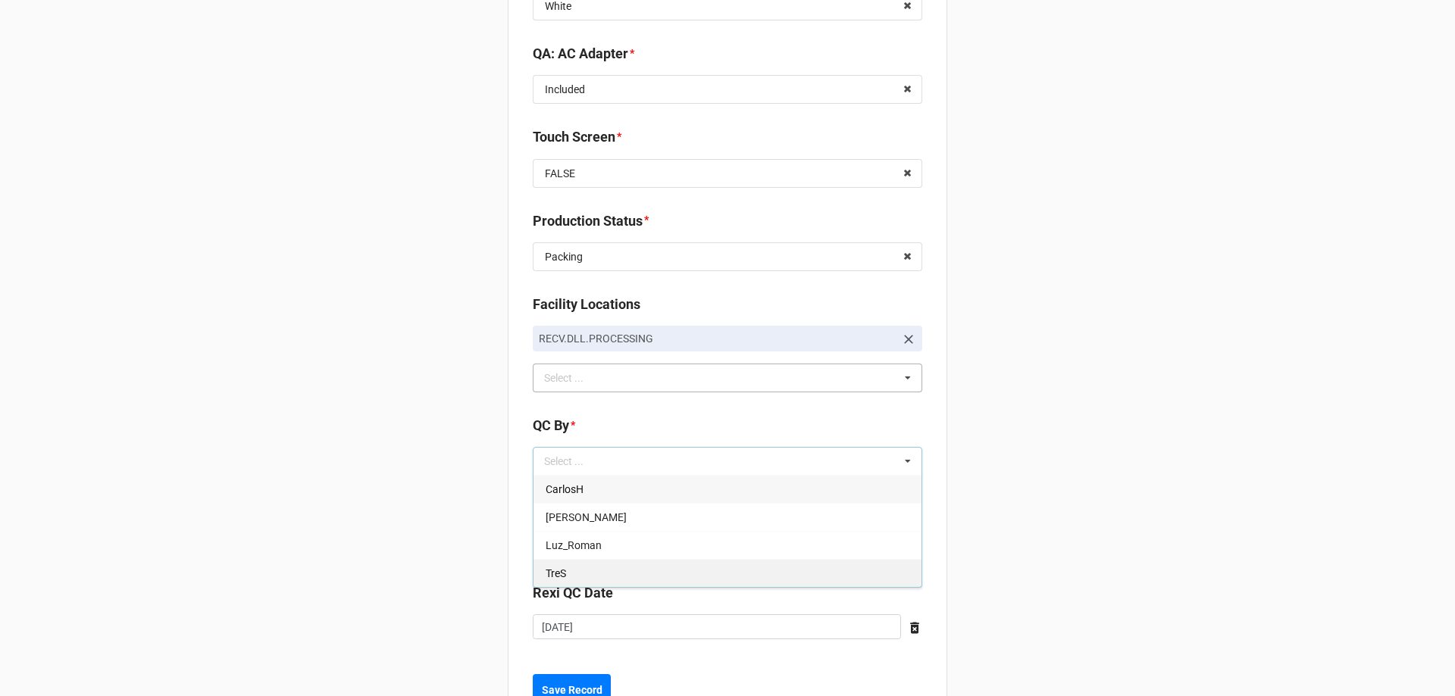
click at [558, 578] on span "TreS" at bounding box center [555, 573] width 20 height 12
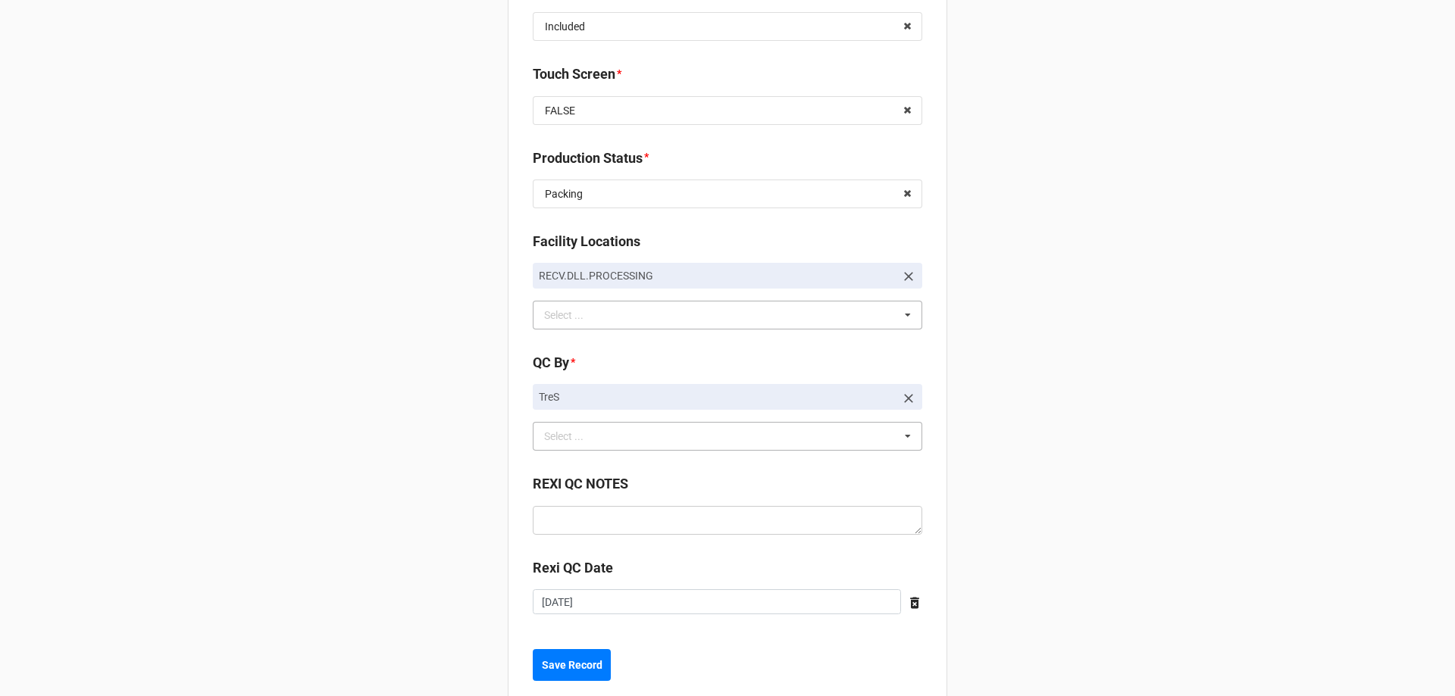
scroll to position [2067, 0]
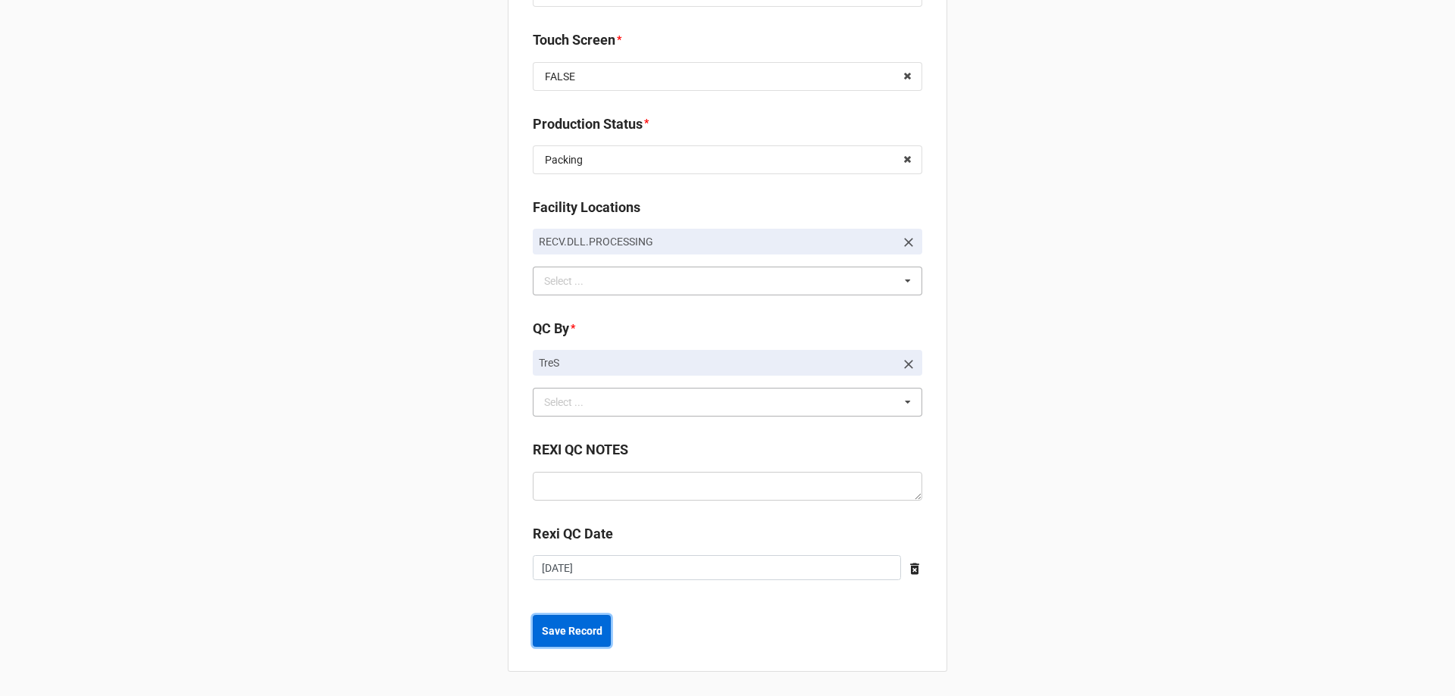
click at [583, 630] on b "Save Record" at bounding box center [572, 632] width 61 height 16
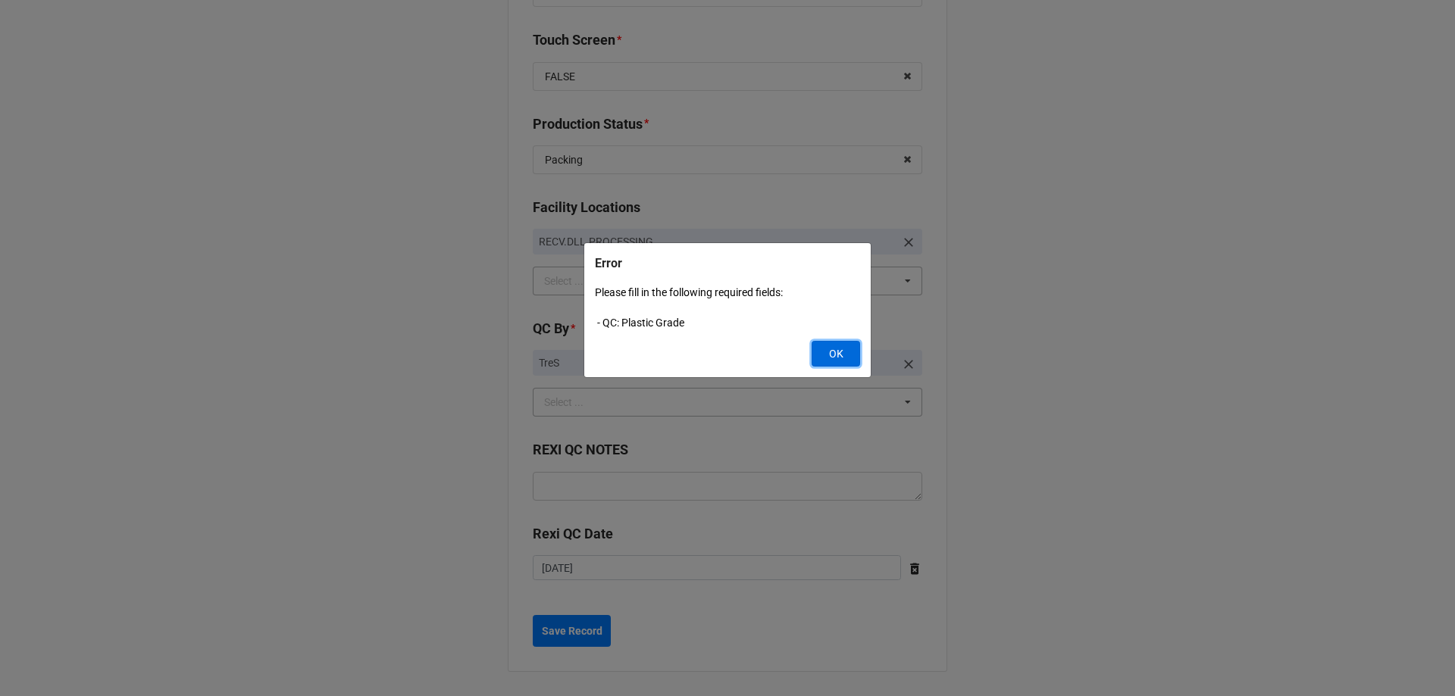
click at [831, 364] on button "OK" at bounding box center [835, 354] width 48 height 26
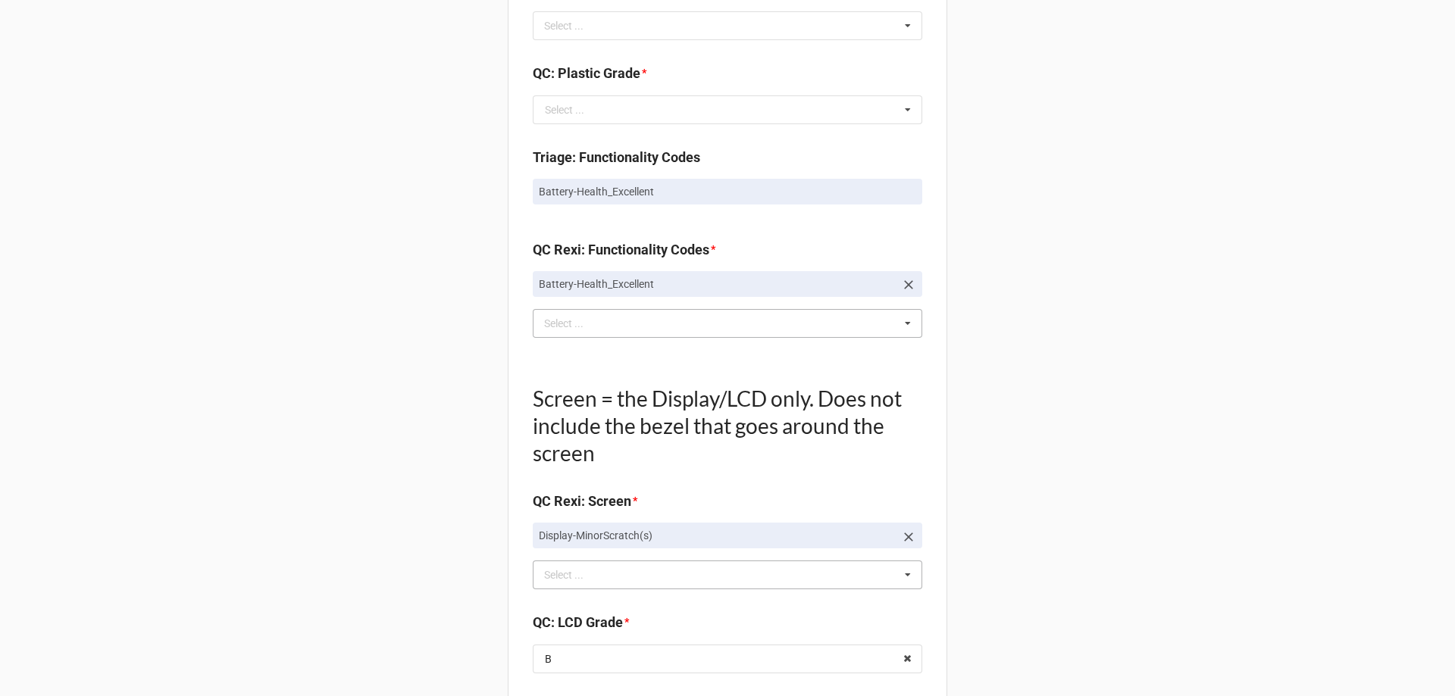
scroll to position [930, 0]
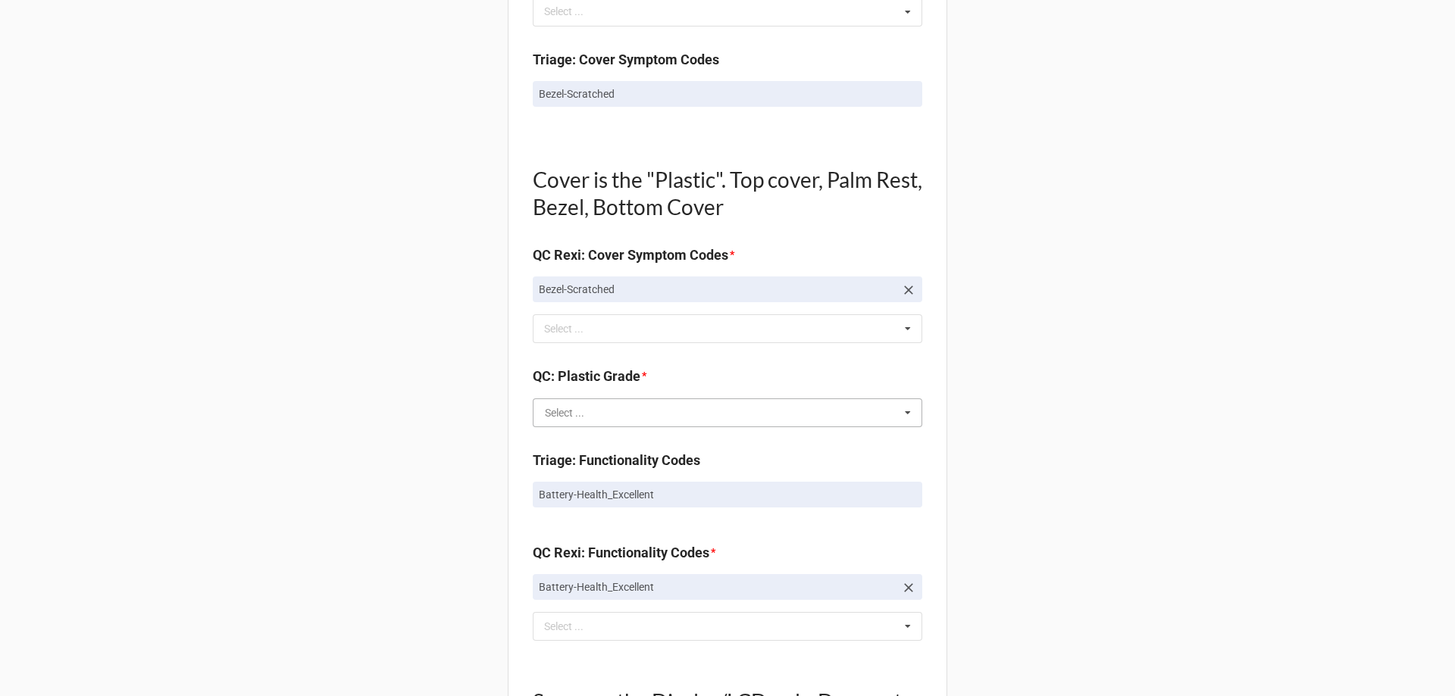
click at [655, 424] on input "text" at bounding box center [728, 412] width 388 height 27
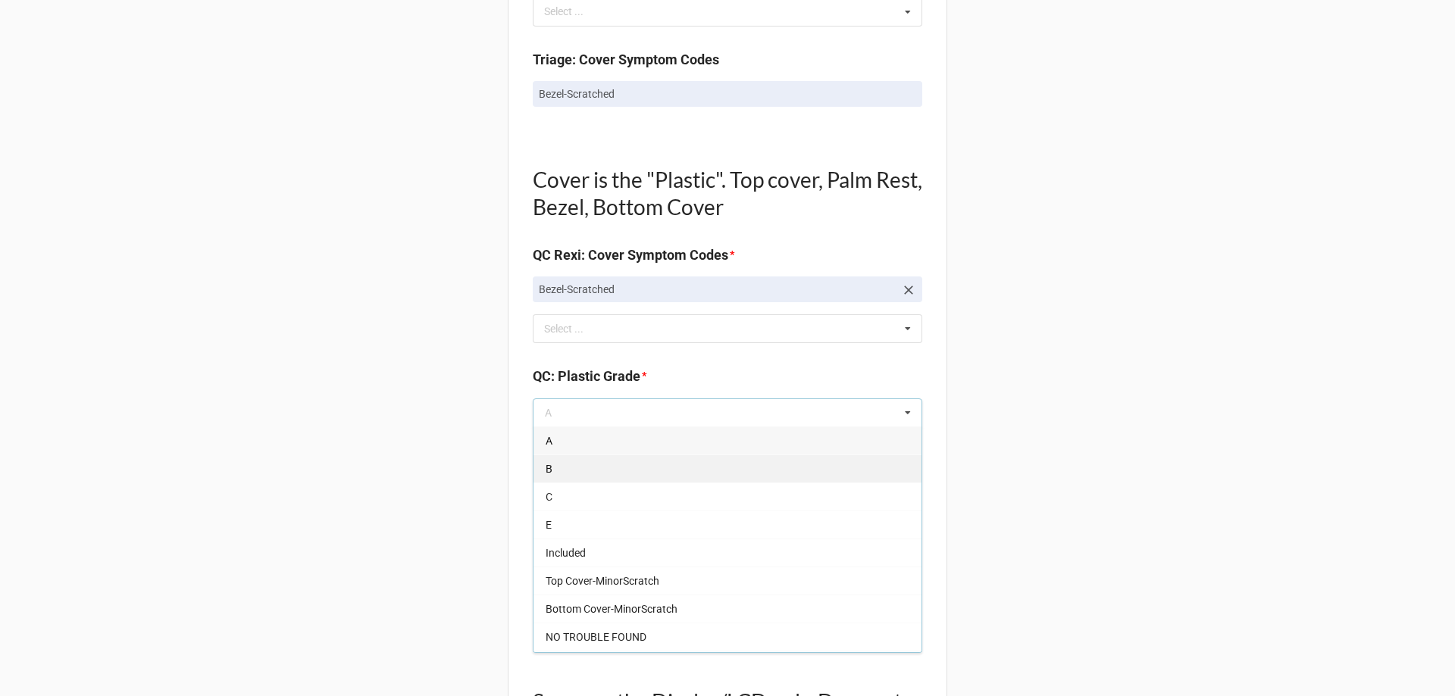
click at [538, 479] on div "B" at bounding box center [727, 469] width 388 height 28
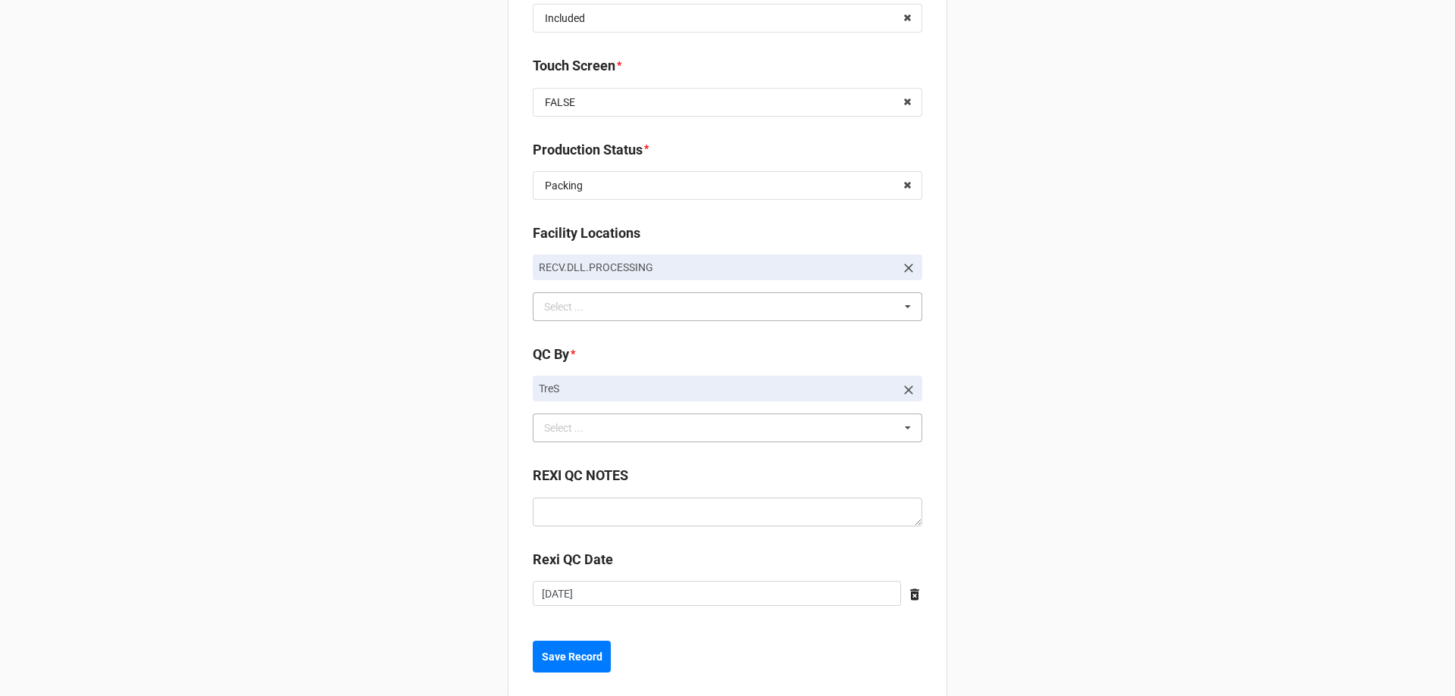
scroll to position [2067, 0]
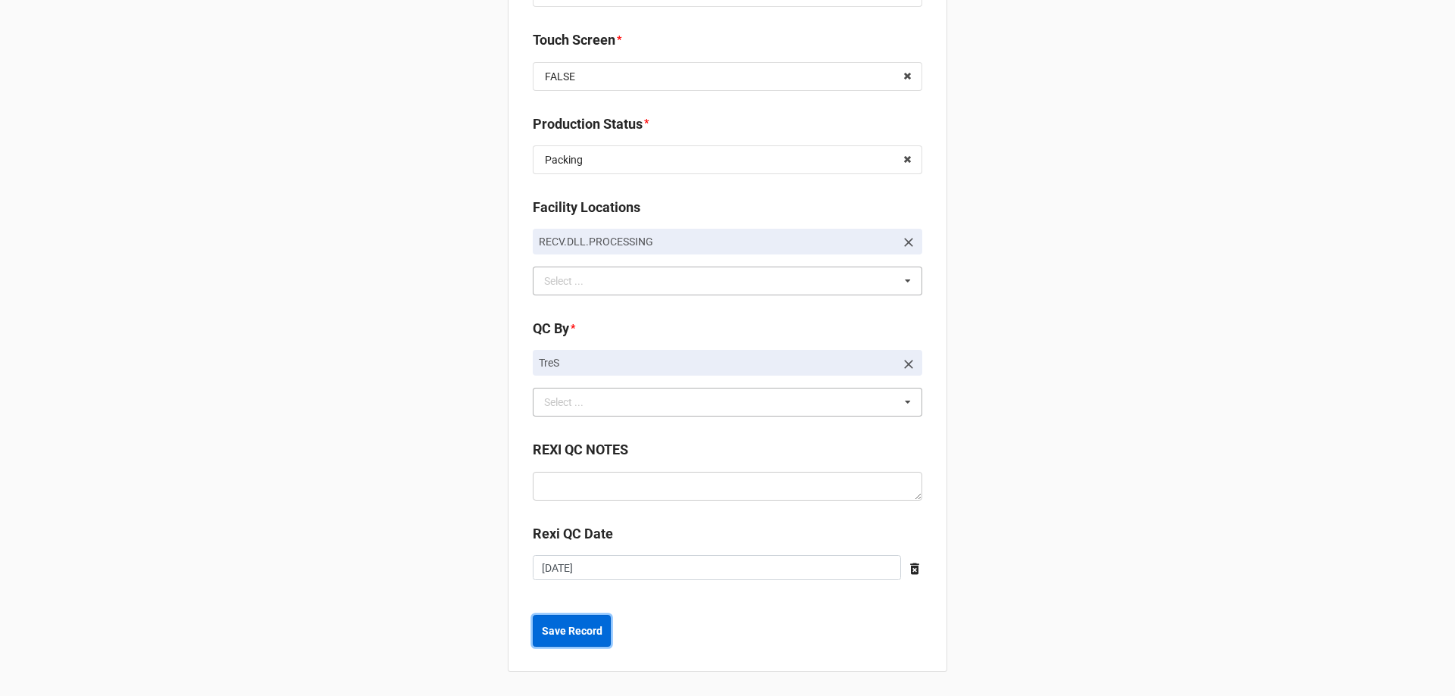
click at [579, 617] on button "Save Record" at bounding box center [572, 631] width 78 height 32
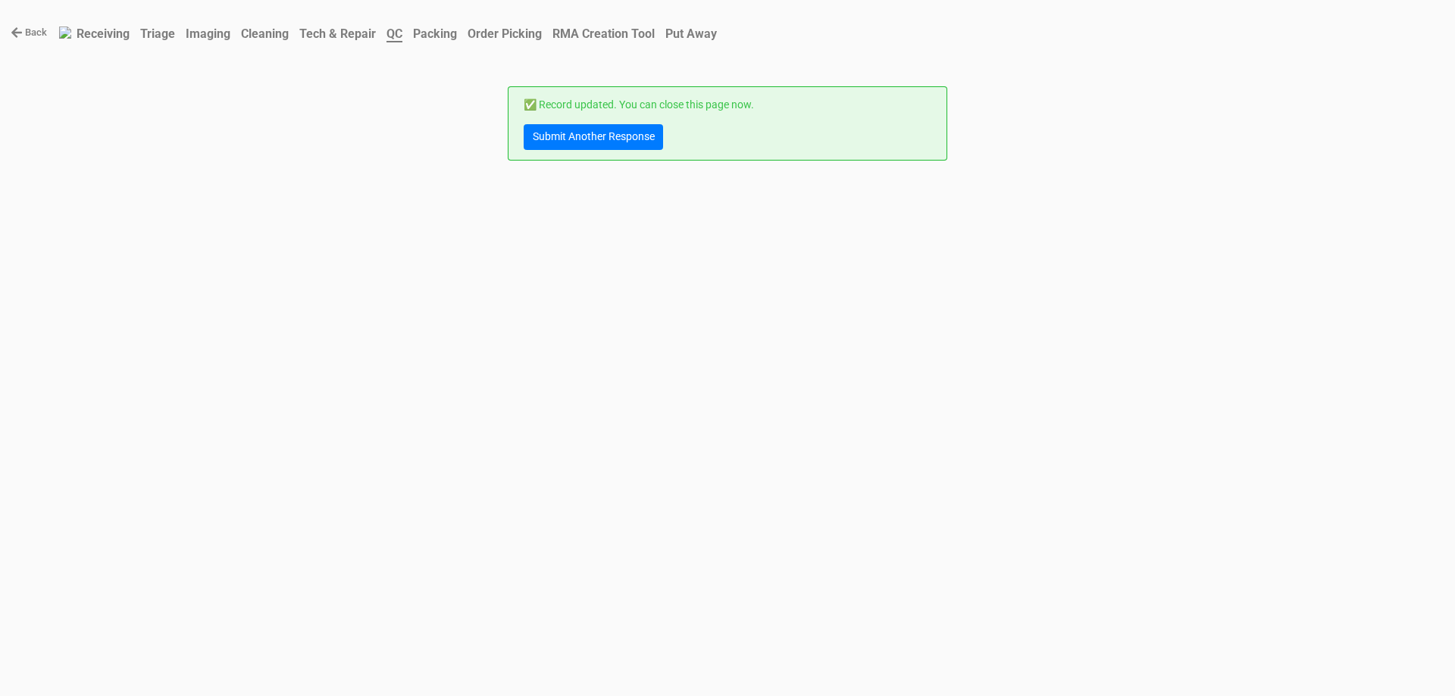
scroll to position [0, 0]
